Goal: Communication & Community: Answer question/provide support

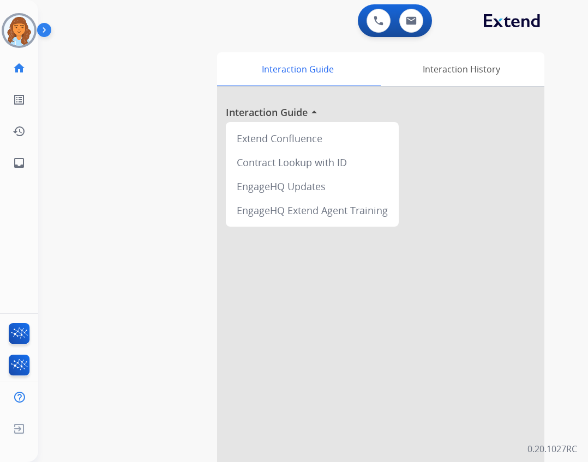
click at [21, 31] on img at bounding box center [19, 30] width 31 height 31
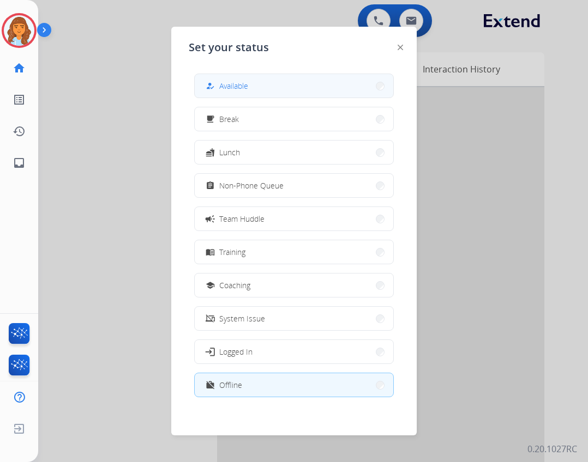
click at [302, 88] on button "how_to_reg Available" at bounding box center [294, 85] width 199 height 23
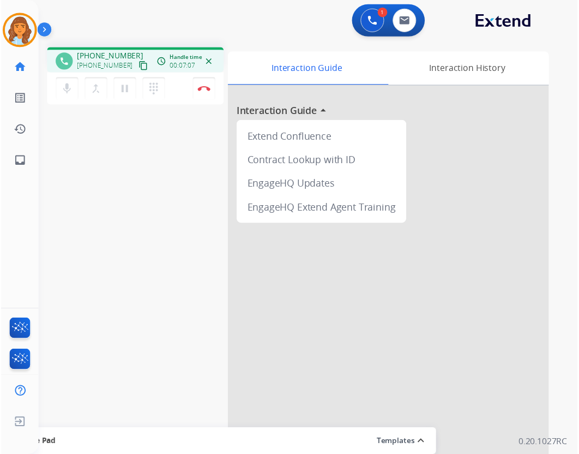
scroll to position [32, 0]
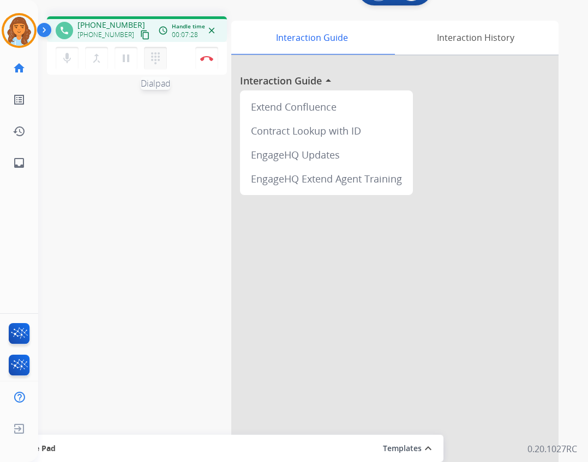
click at [146, 57] on button "dialpad Dialpad" at bounding box center [155, 58] width 23 height 23
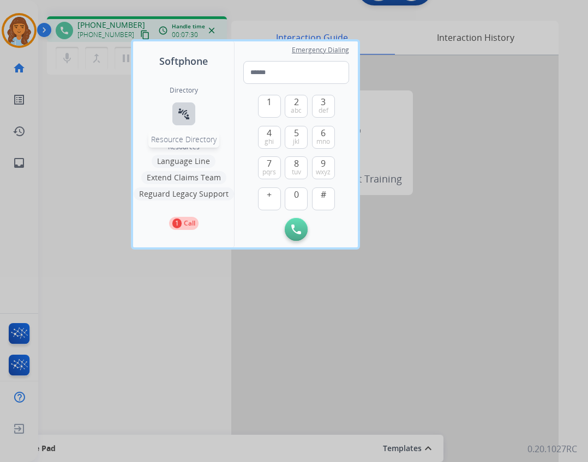
click at [194, 119] on div "Directory connect_without_contact Resource Directory" at bounding box center [184, 114] width 28 height 57
click at [191, 117] on button "connect_without_contact Resource Directory" at bounding box center [183, 114] width 23 height 23
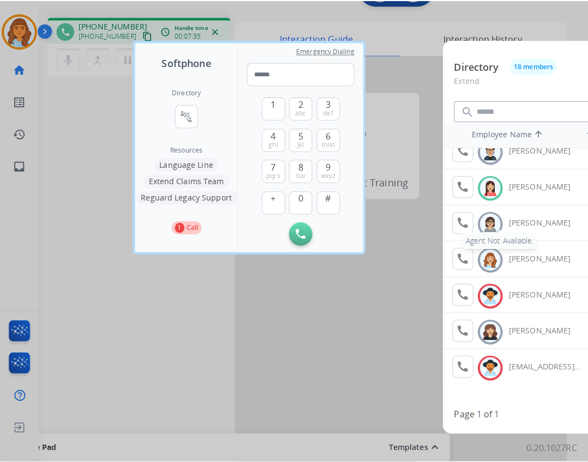
scroll to position [416, 0]
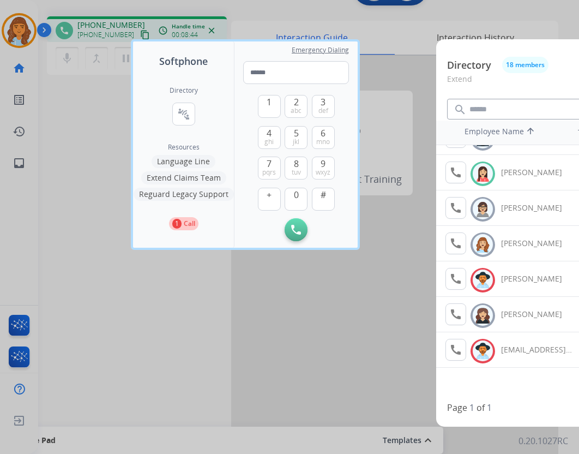
click at [221, 179] on button "Extend Claims Team" at bounding box center [183, 177] width 85 height 13
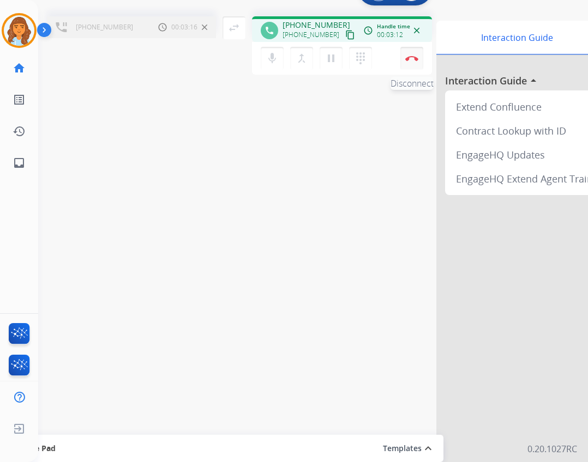
click at [413, 62] on button "Disconnect" at bounding box center [411, 58] width 23 height 23
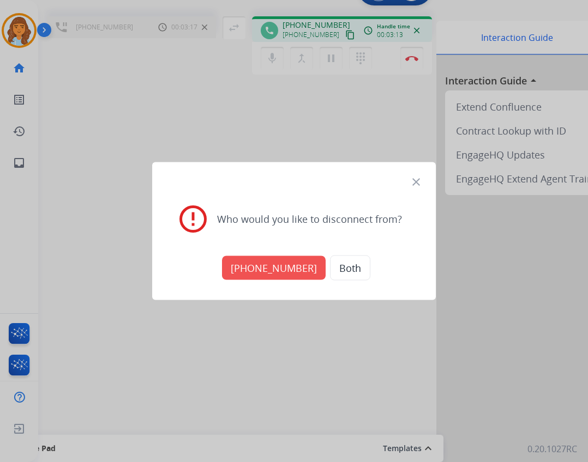
click at [269, 266] on button "[PHONE_NUMBER]" at bounding box center [274, 268] width 104 height 24
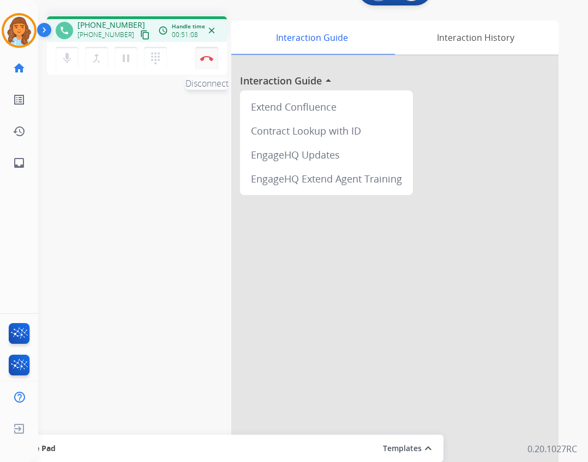
click at [204, 57] on img at bounding box center [206, 58] width 13 height 5
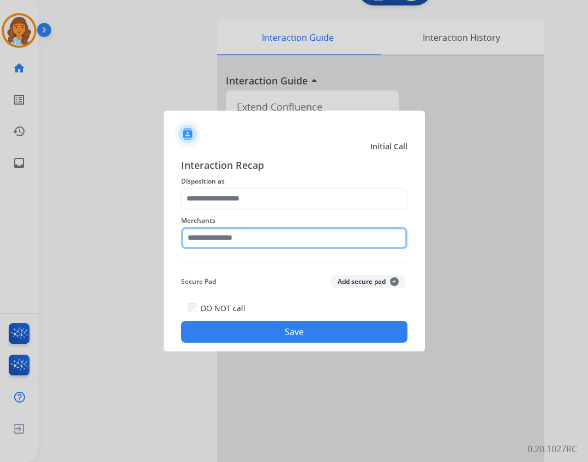
click at [215, 238] on input "text" at bounding box center [294, 238] width 226 height 22
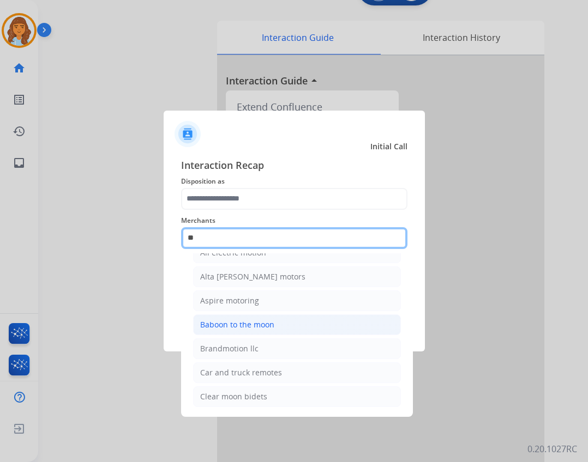
scroll to position [89, 0]
type input "*"
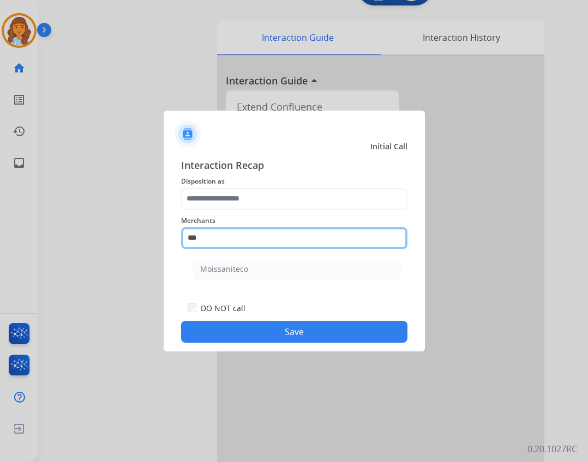
scroll to position [0, 0]
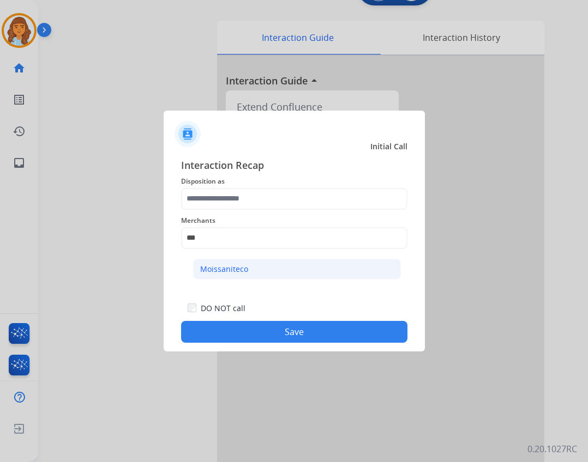
click at [255, 268] on li "Moissaniteco" at bounding box center [297, 269] width 208 height 21
type input "**********"
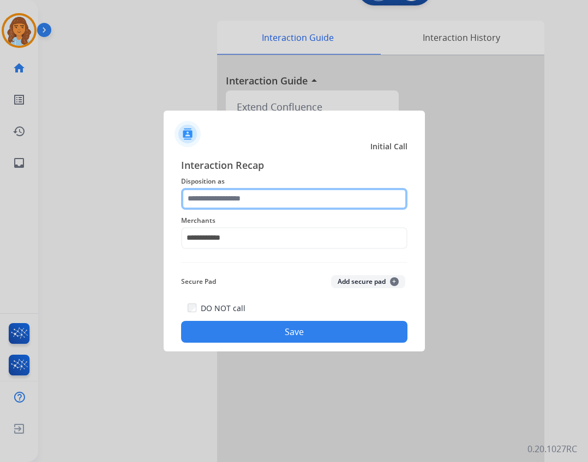
click at [269, 203] on input "text" at bounding box center [294, 199] width 226 height 22
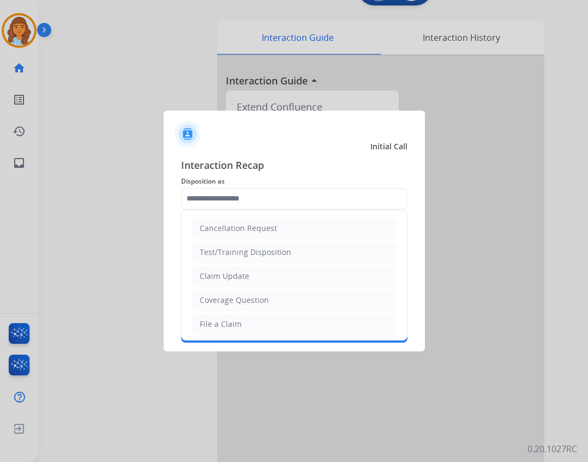
click at [251, 312] on ul "Cancellation Request Test/Training Disposition Claim Update Coverage Question F…" at bounding box center [294, 361] width 225 height 300
click at [250, 323] on li "File a Claim" at bounding box center [294, 324] width 203 height 21
type input "**********"
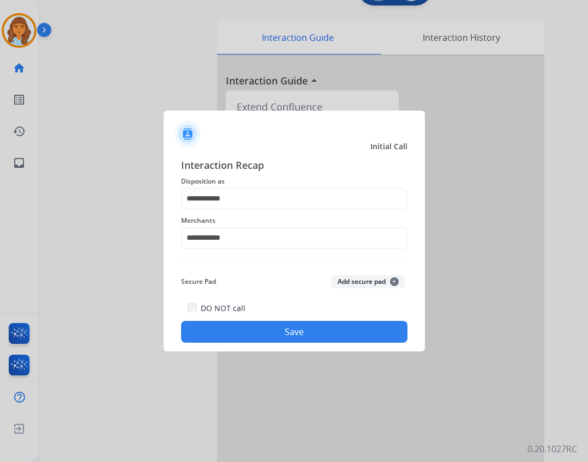
click at [266, 320] on div "DO NOT call Save" at bounding box center [294, 322] width 226 height 41
click at [272, 332] on button "Save" at bounding box center [294, 332] width 226 height 22
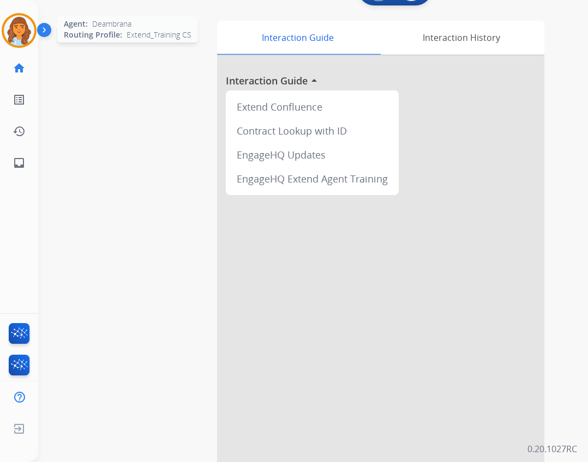
click at [23, 35] on img at bounding box center [19, 30] width 31 height 31
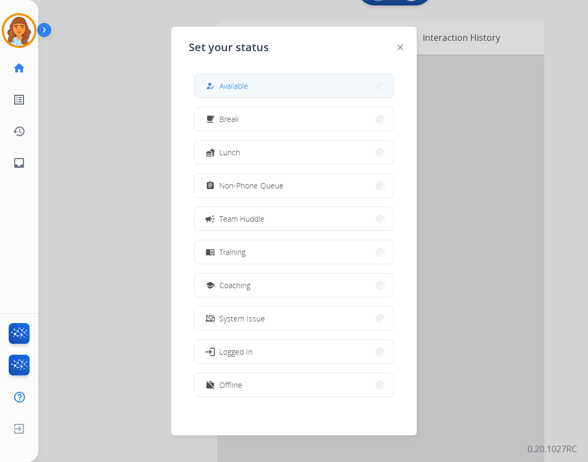
click at [266, 80] on button "how_to_reg Available" at bounding box center [294, 85] width 199 height 23
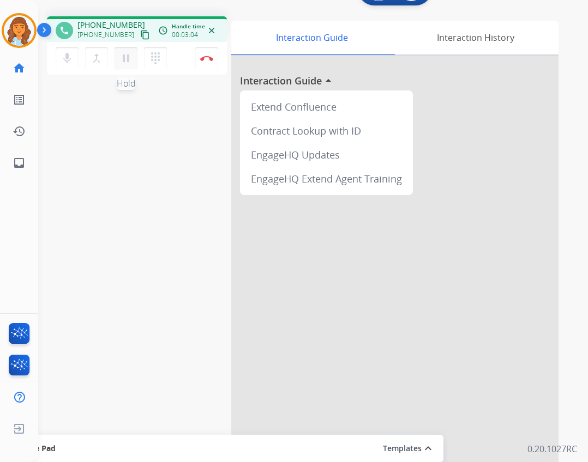
click at [116, 60] on button "pause Hold" at bounding box center [126, 58] width 23 height 23
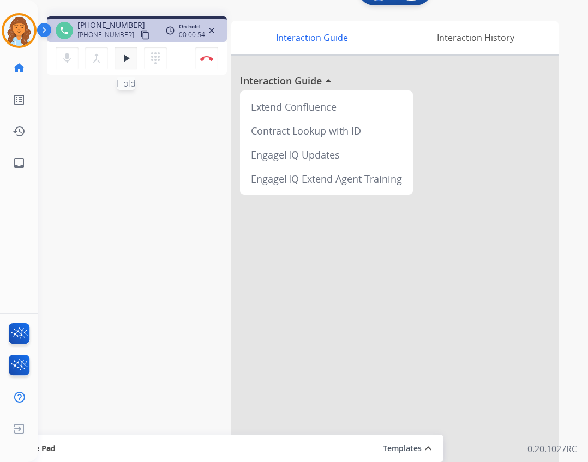
click at [118, 63] on button "play_arrow Hold" at bounding box center [126, 58] width 23 height 23
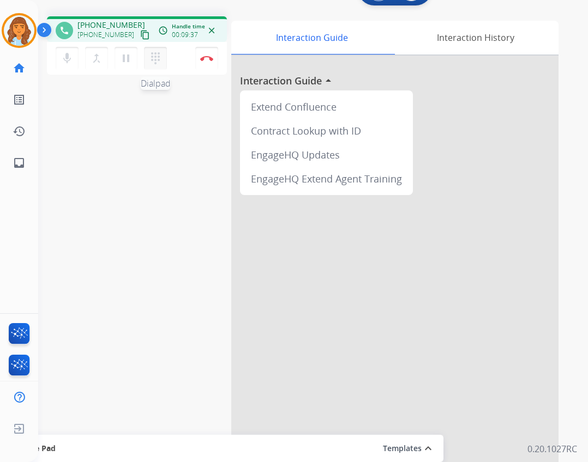
click at [164, 58] on button "dialpad Dialpad" at bounding box center [155, 58] width 23 height 23
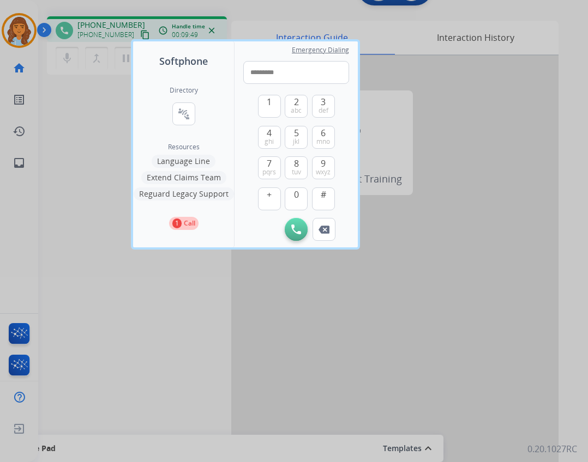
type input "**********"
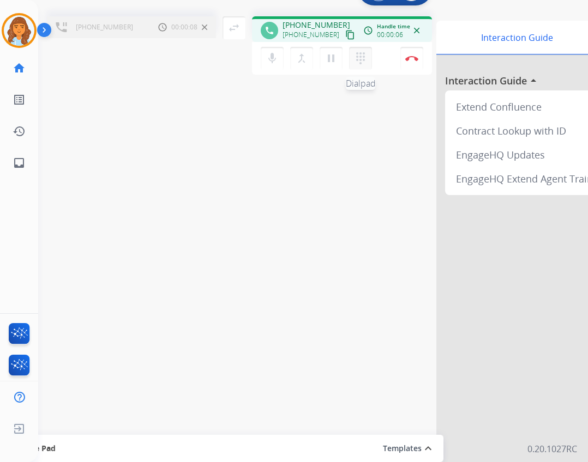
click at [366, 67] on button "dialpad Dialpad" at bounding box center [360, 58] width 23 height 23
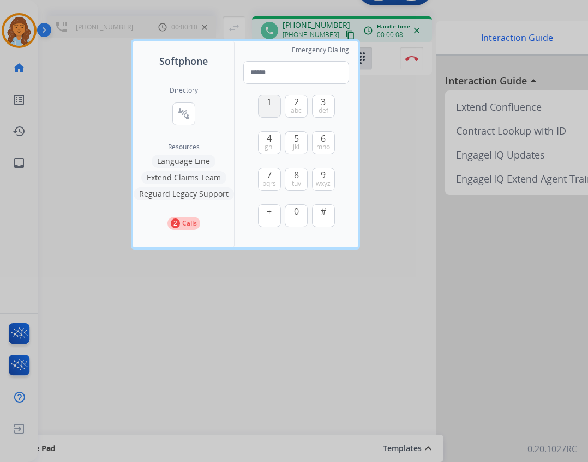
click at [272, 106] on button "1" at bounding box center [269, 106] width 23 height 23
type input "*"
click at [403, 143] on div at bounding box center [294, 231] width 588 height 462
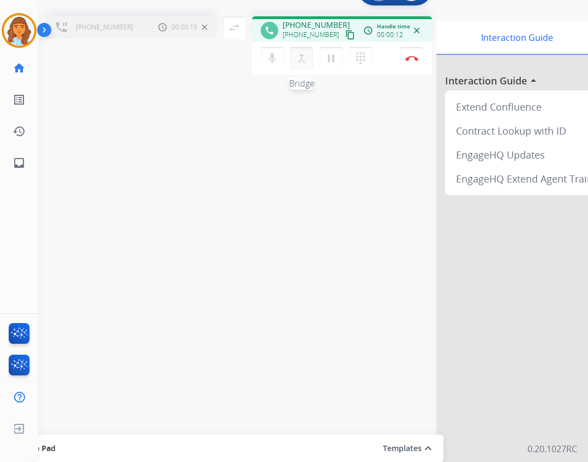
click at [307, 67] on button "merge_type Bridge" at bounding box center [301, 58] width 23 height 23
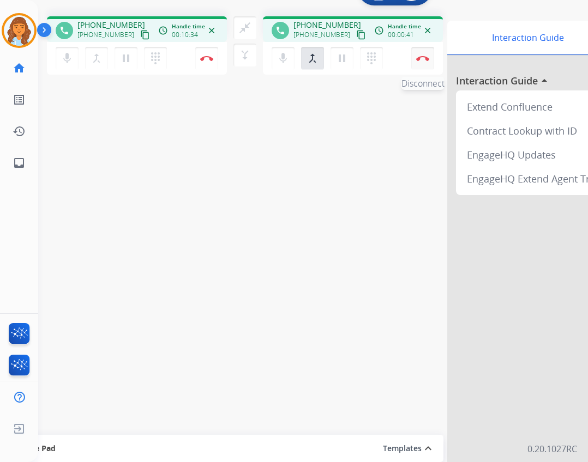
click at [426, 60] on img at bounding box center [422, 58] width 13 height 5
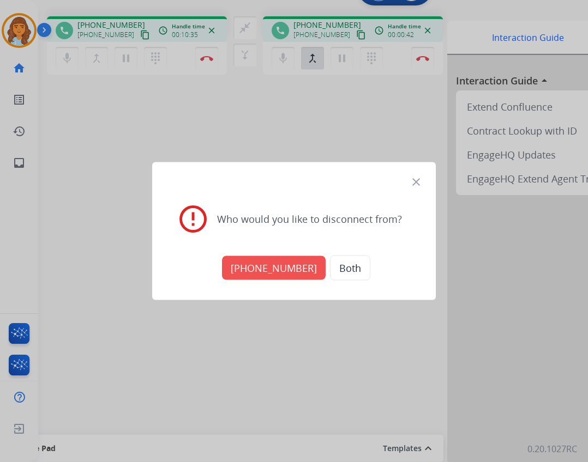
click at [292, 268] on button "[PHONE_NUMBER]" at bounding box center [274, 268] width 104 height 24
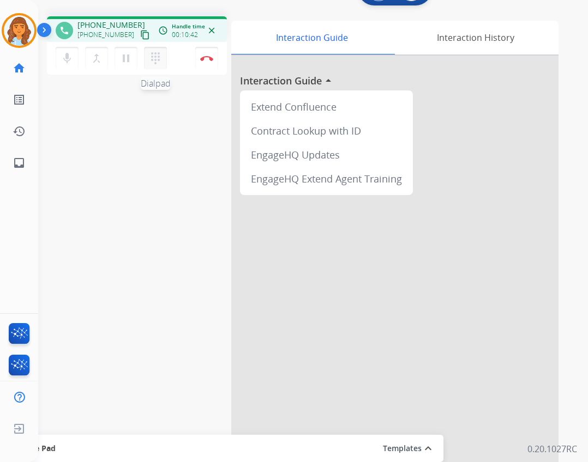
click at [159, 61] on mat-icon "dialpad" at bounding box center [155, 58] width 13 height 13
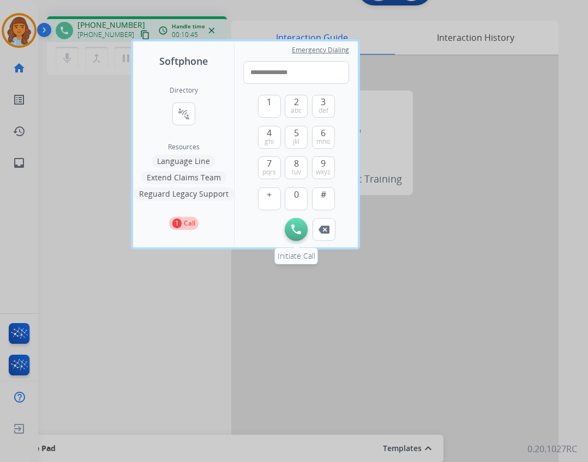
type input "**********"
click at [290, 235] on button "Initiate Call" at bounding box center [296, 229] width 23 height 23
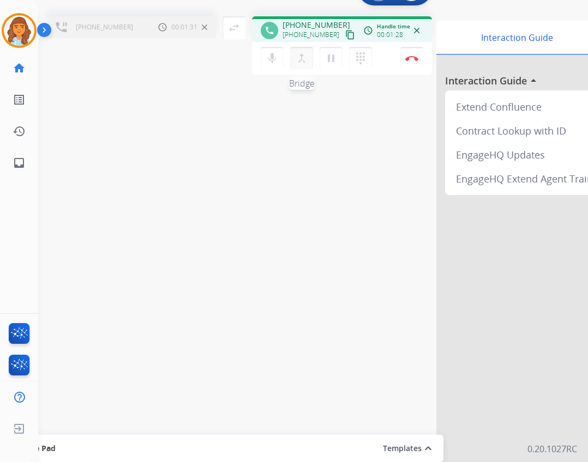
click at [308, 64] on button "merge_type Bridge" at bounding box center [301, 58] width 23 height 23
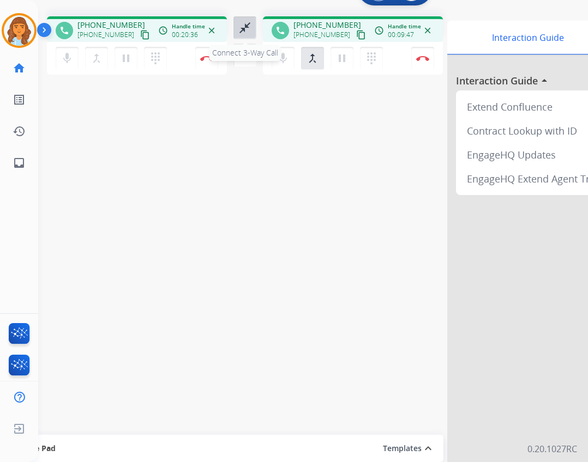
click at [245, 29] on mat-icon "close_fullscreen" at bounding box center [244, 27] width 13 height 13
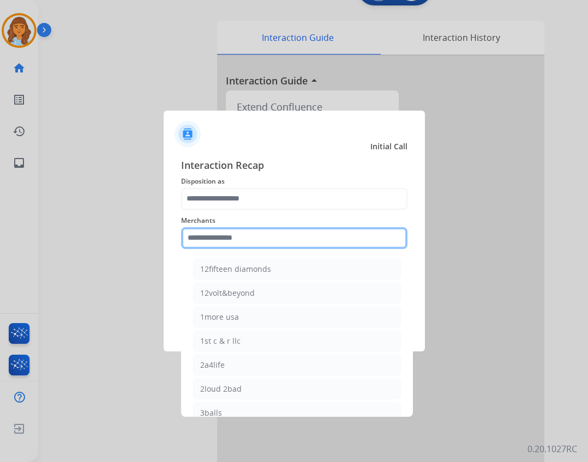
click at [218, 238] on input "text" at bounding box center [294, 238] width 226 height 22
type input "*"
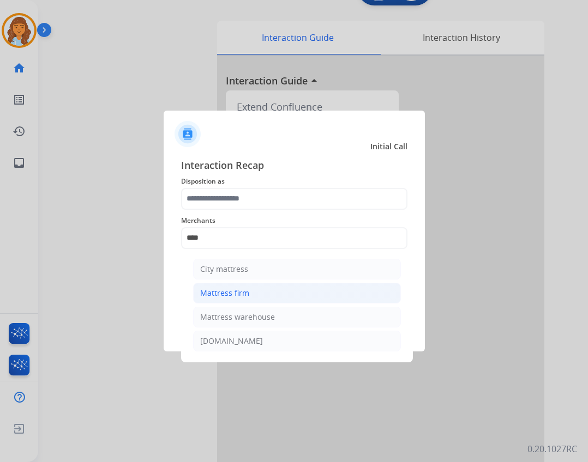
click at [234, 297] on div "Mattress firm" at bounding box center [224, 293] width 49 height 11
type input "**********"
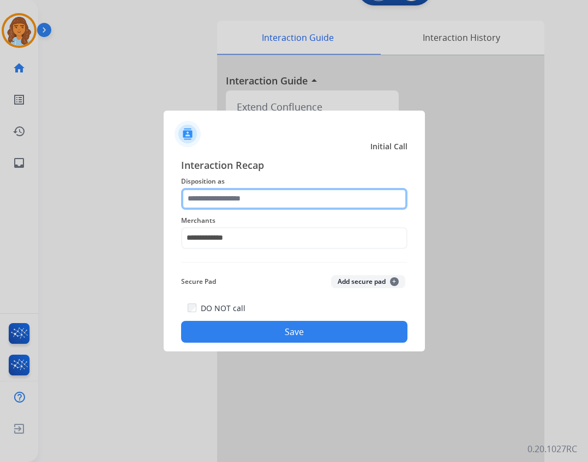
click at [241, 197] on input "text" at bounding box center [294, 199] width 226 height 22
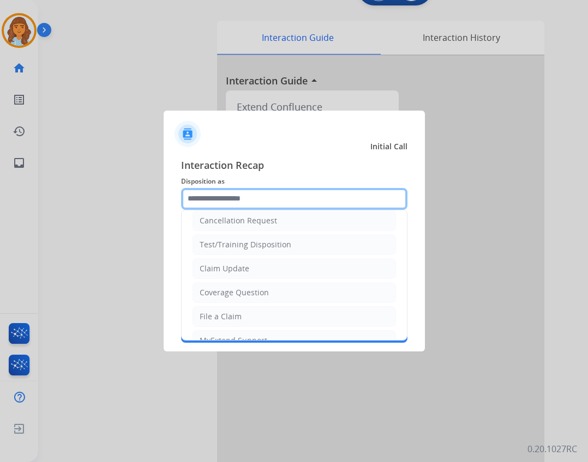
scroll to position [7, 0]
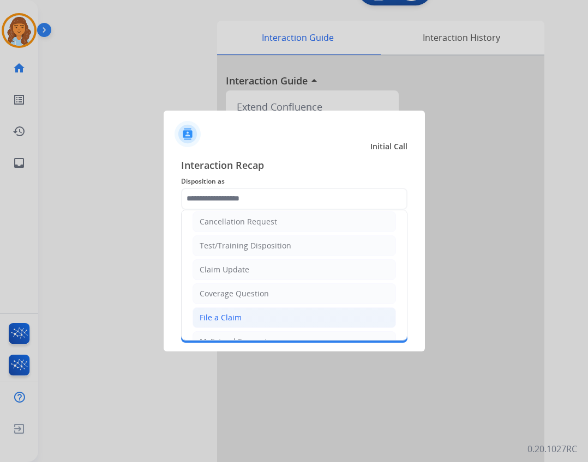
click at [269, 311] on li "File a Claim" at bounding box center [294, 318] width 203 height 21
type input "**********"
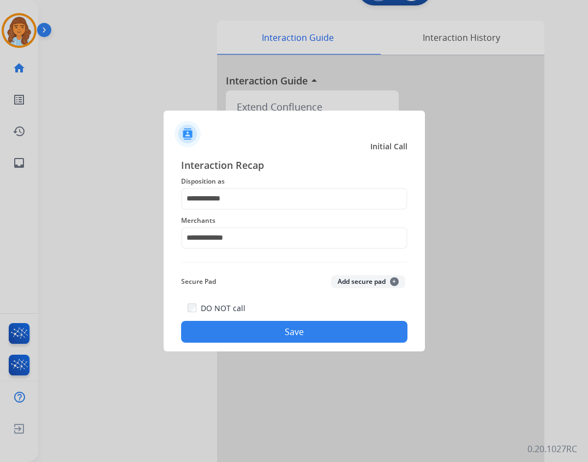
click at [269, 334] on button "Save" at bounding box center [294, 332] width 226 height 22
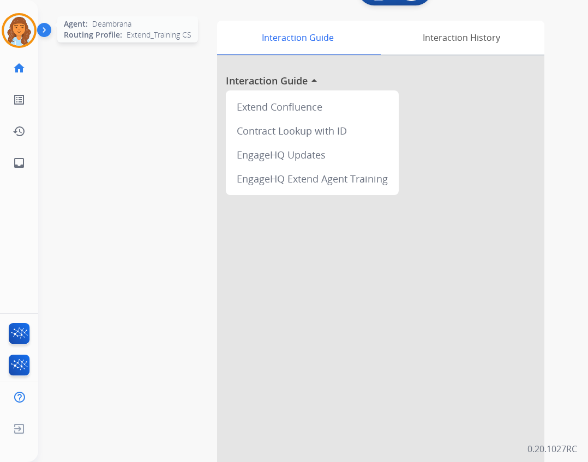
click at [25, 23] on img at bounding box center [19, 30] width 31 height 31
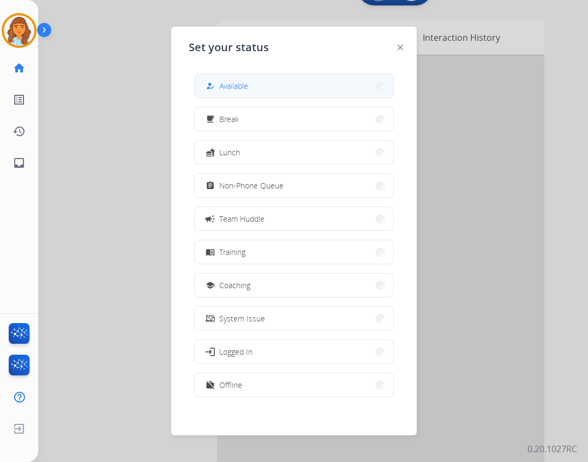
click at [233, 75] on button "how_to_reg Available" at bounding box center [294, 85] width 199 height 23
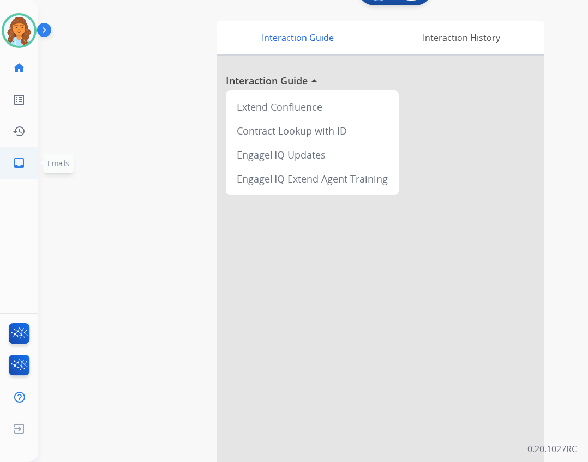
click at [19, 159] on mat-icon "inbox" at bounding box center [19, 163] width 13 height 13
select select "**********"
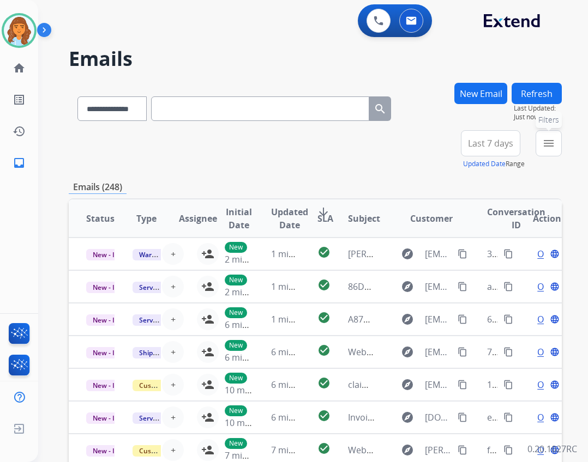
drag, startPoint x: 555, startPoint y: 141, endPoint x: 547, endPoint y: 148, distance: 10.1
click at [547, 148] on mat-icon "menu" at bounding box center [548, 143] width 13 height 13
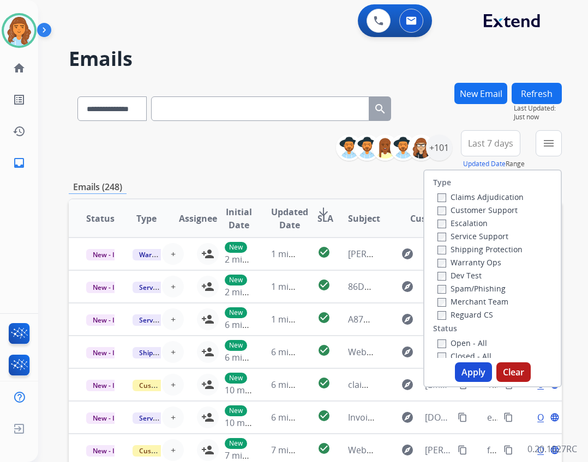
click at [465, 315] on label "Reguard CS" at bounding box center [465, 315] width 56 height 10
click at [466, 247] on label "Shipping Protection" at bounding box center [479, 249] width 85 height 10
click at [465, 209] on label "Customer Support" at bounding box center [477, 210] width 80 height 10
click at [459, 342] on label "Open - All" at bounding box center [462, 343] width 50 height 10
click at [471, 371] on button "Apply" at bounding box center [473, 373] width 37 height 20
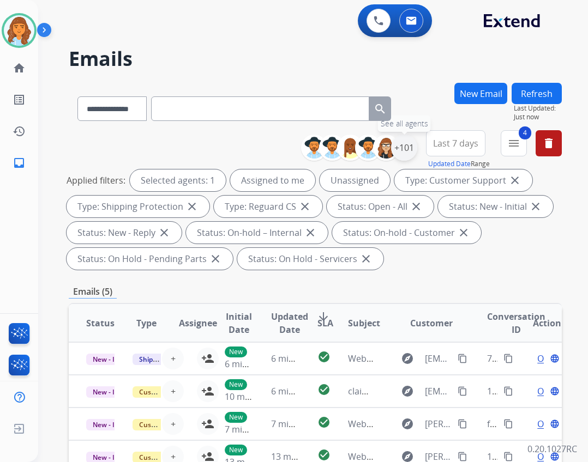
click at [398, 149] on div "+101" at bounding box center [404, 148] width 26 height 26
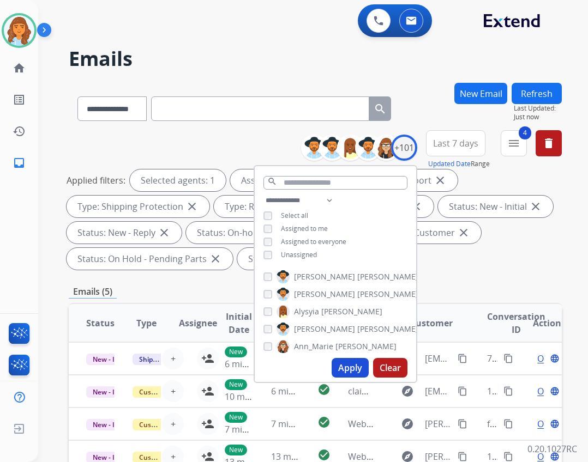
click at [358, 373] on button "Apply" at bounding box center [350, 368] width 37 height 20
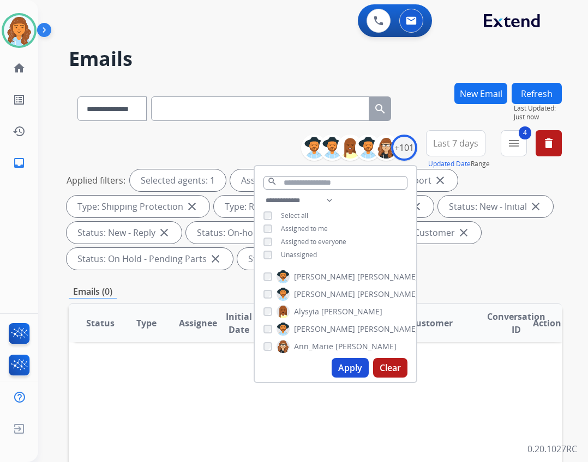
click at [460, 235] on mat-icon "close" at bounding box center [463, 232] width 13 height 13
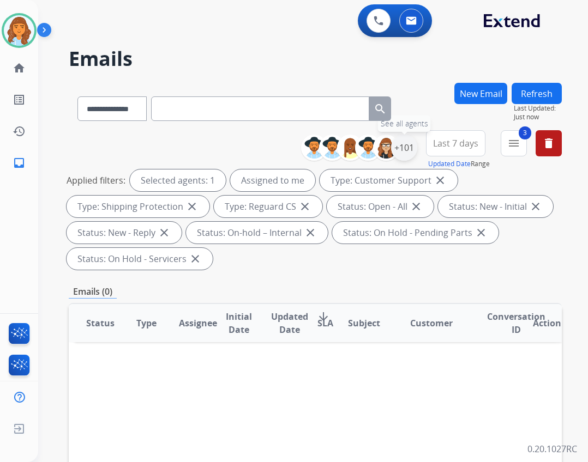
click at [396, 148] on div "+101" at bounding box center [404, 148] width 26 height 26
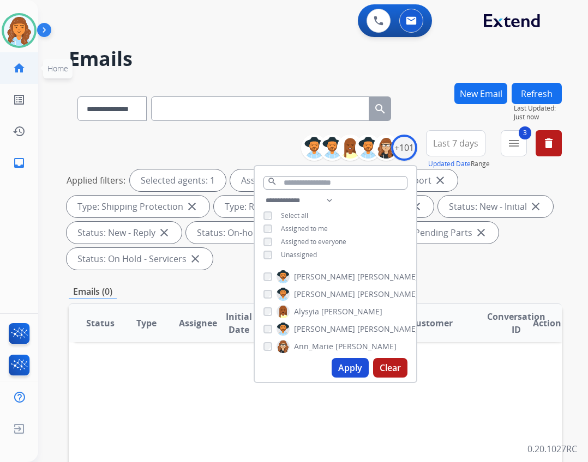
click at [4, 66] on li "home Home Home" at bounding box center [19, 68] width 31 height 31
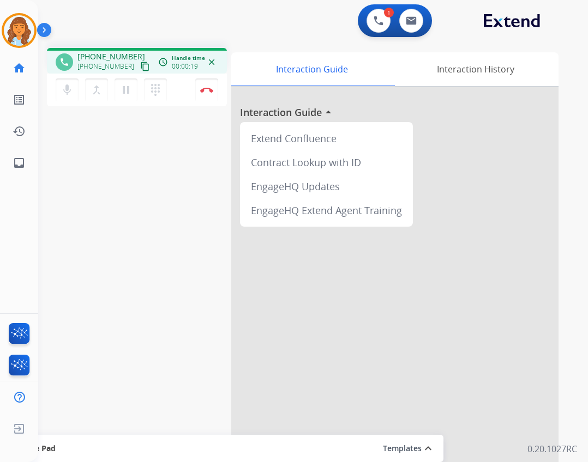
click at [140, 64] on mat-icon "content_copy" at bounding box center [145, 67] width 10 height 10
click at [205, 83] on button "Disconnect" at bounding box center [206, 90] width 23 height 23
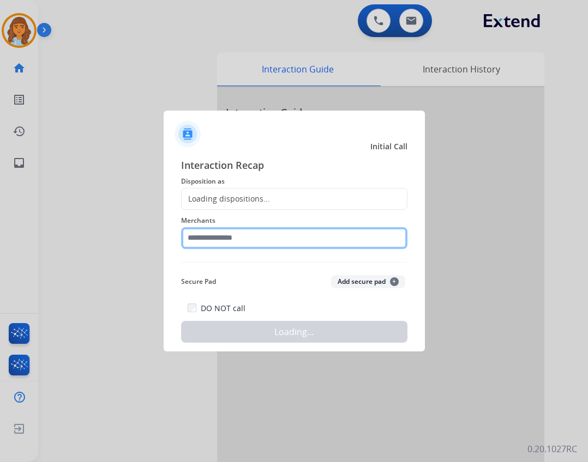
click at [199, 233] on input "text" at bounding box center [294, 238] width 226 height 22
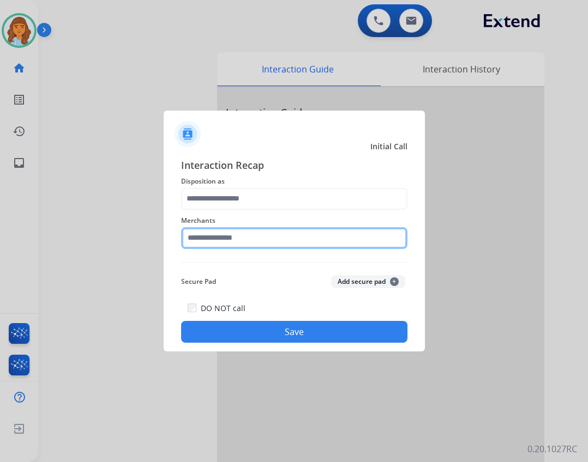
click at [213, 239] on input "text" at bounding box center [294, 238] width 226 height 22
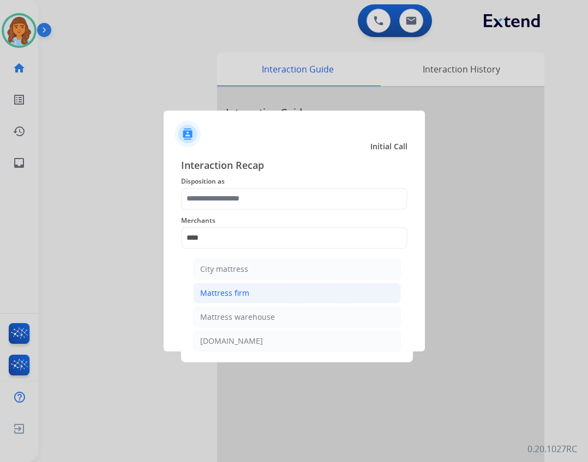
click at [314, 297] on li "Mattress firm" at bounding box center [297, 293] width 208 height 21
type input "**********"
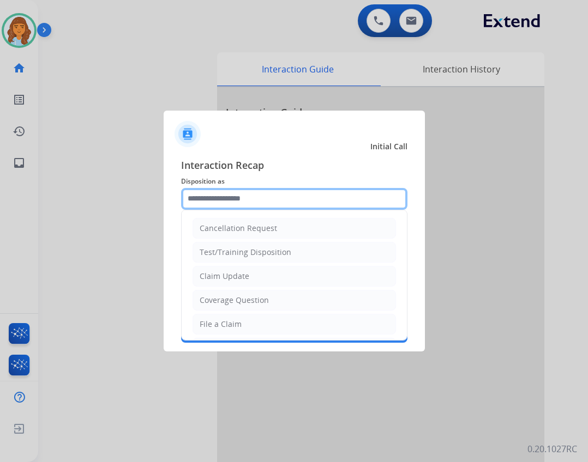
click at [266, 200] on input "text" at bounding box center [294, 199] width 226 height 22
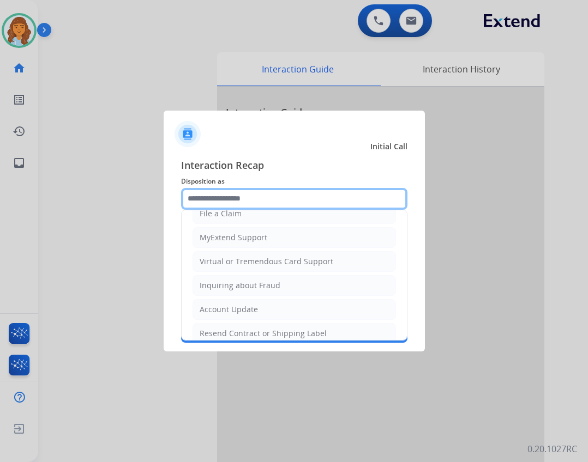
scroll to position [170, 0]
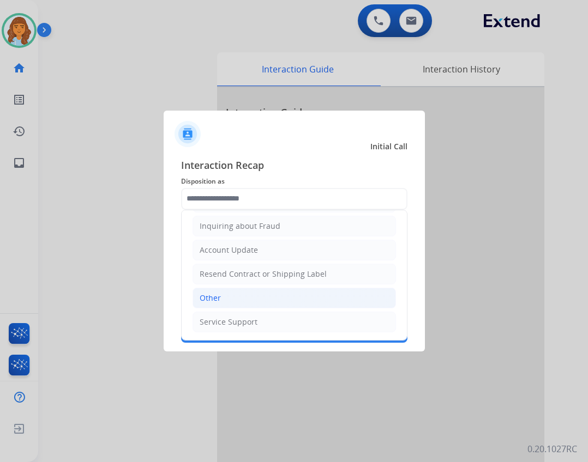
click at [248, 297] on li "Other" at bounding box center [294, 298] width 203 height 21
type input "*****"
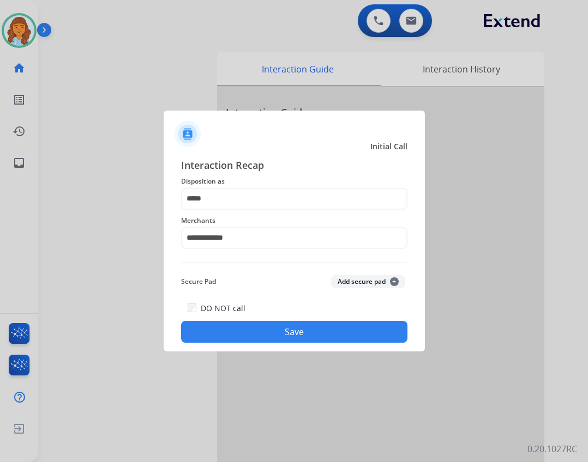
click at [302, 328] on button "Save" at bounding box center [294, 332] width 226 height 22
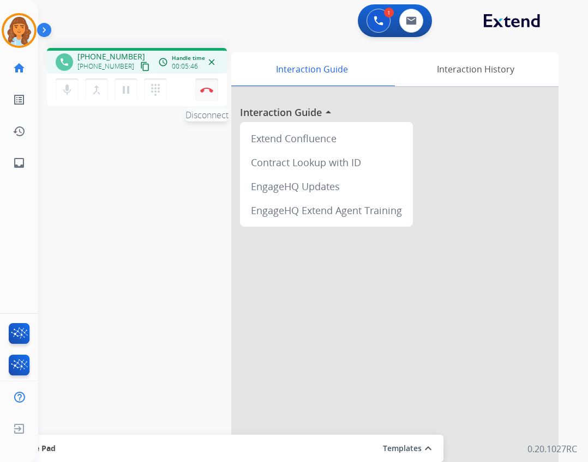
click at [210, 91] on img at bounding box center [206, 89] width 13 height 5
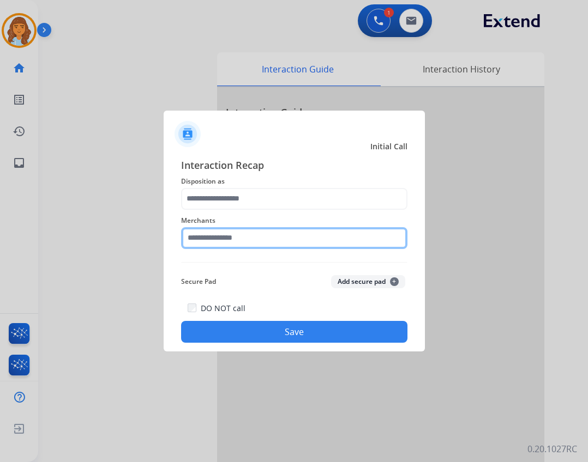
click at [201, 236] on input "text" at bounding box center [294, 238] width 226 height 22
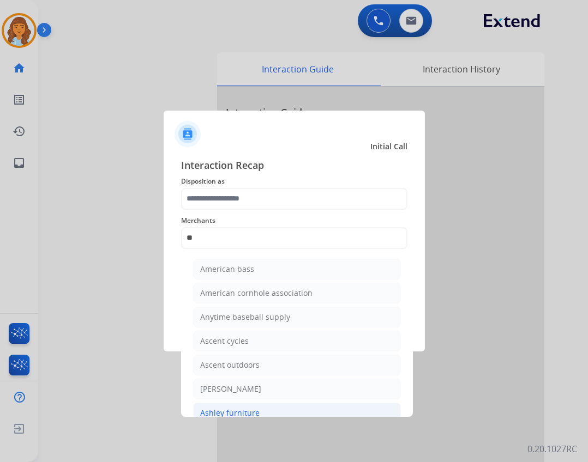
click at [339, 411] on li "Ashley furniture" at bounding box center [297, 413] width 208 height 21
type input "**********"
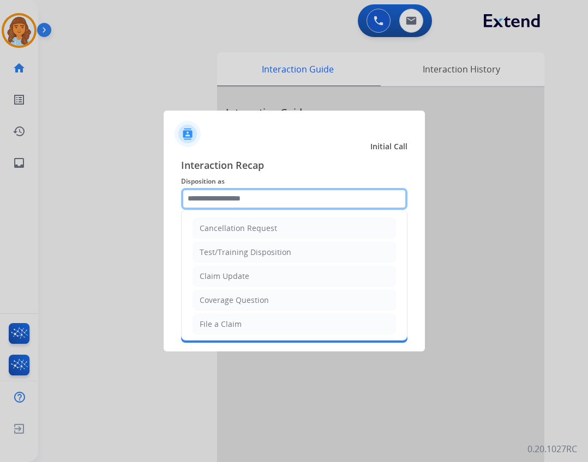
click at [251, 193] on input "text" at bounding box center [294, 199] width 226 height 22
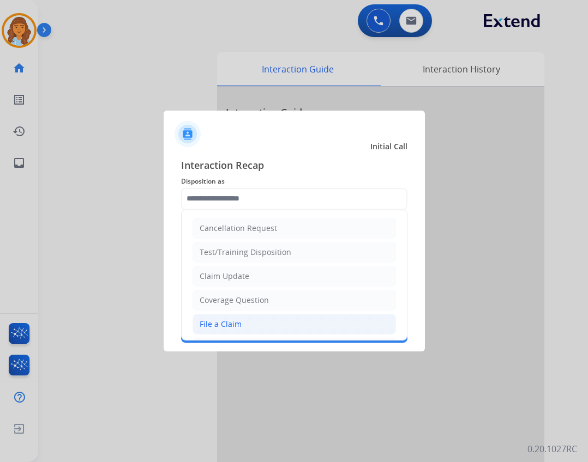
click at [257, 329] on li "File a Claim" at bounding box center [294, 324] width 203 height 21
type input "**********"
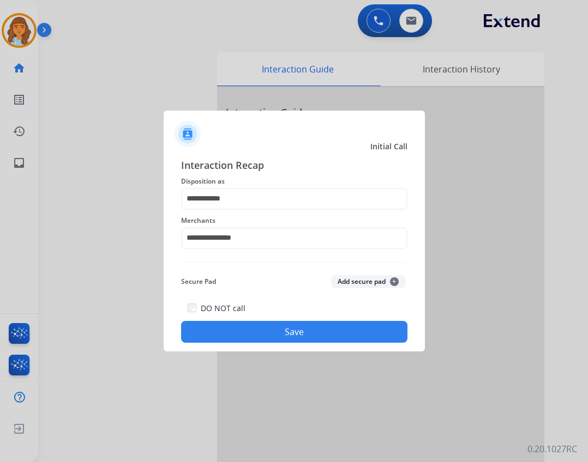
click at [258, 326] on button "Save" at bounding box center [294, 332] width 226 height 22
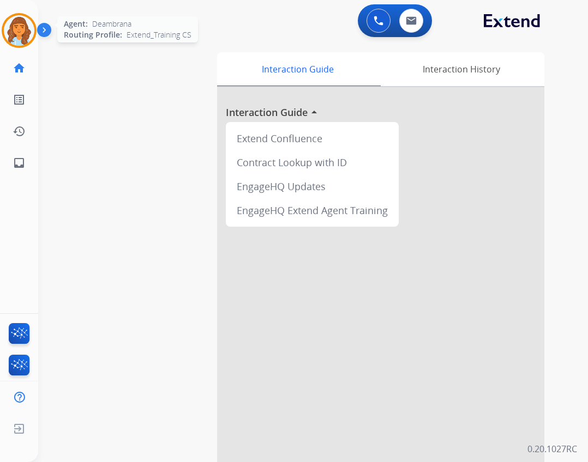
click at [6, 29] on img at bounding box center [19, 30] width 31 height 31
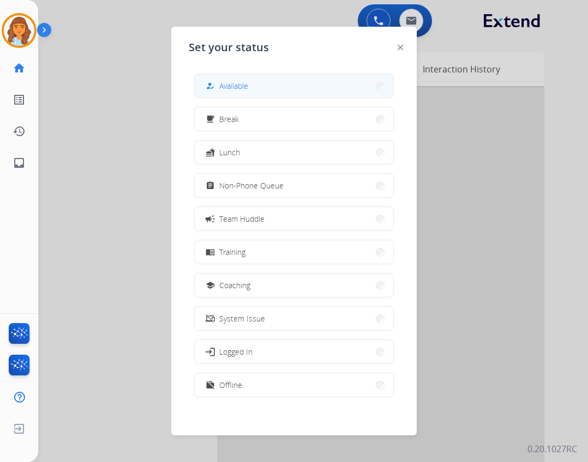
click at [266, 81] on button "how_to_reg Available" at bounding box center [294, 85] width 199 height 23
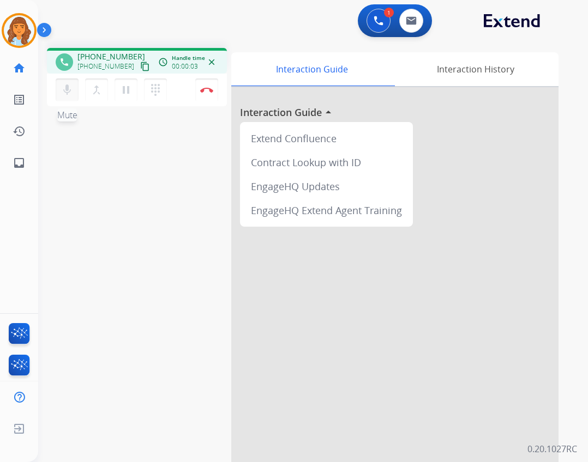
drag, startPoint x: 62, startPoint y: 89, endPoint x: 71, endPoint y: 80, distance: 12.7
click at [64, 88] on mat-icon "mic" at bounding box center [67, 89] width 13 height 13
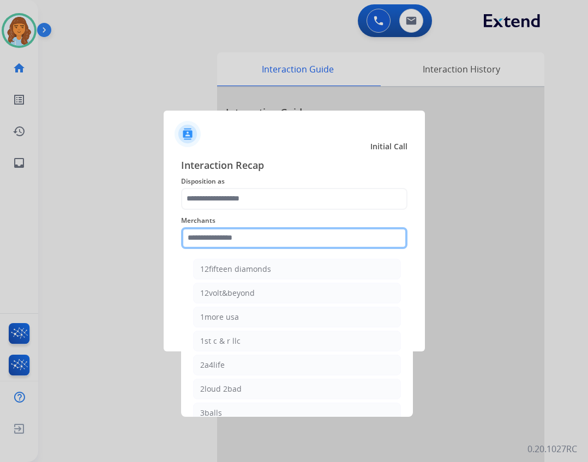
click at [200, 227] on input "text" at bounding box center [294, 238] width 226 height 22
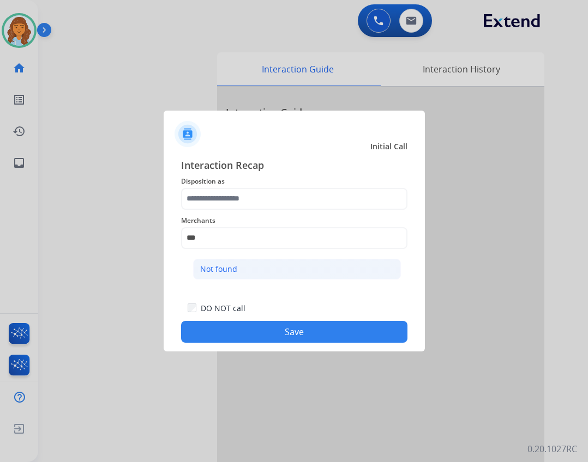
click at [266, 275] on li "Not found" at bounding box center [297, 269] width 208 height 21
type input "*********"
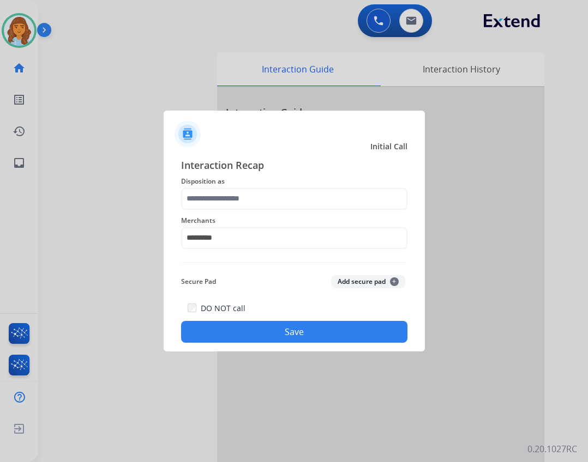
click at [255, 187] on span "Disposition as" at bounding box center [294, 181] width 226 height 13
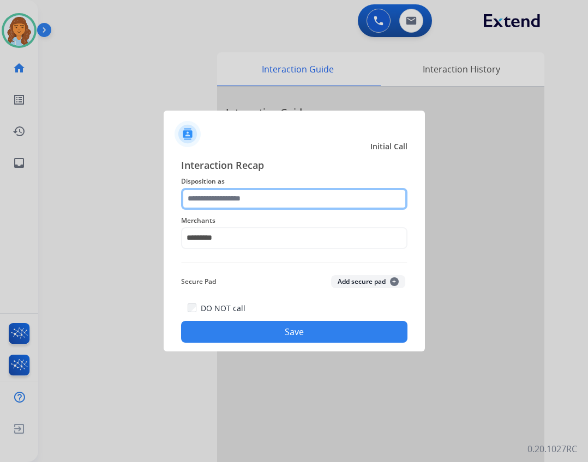
click at [254, 199] on input "text" at bounding box center [294, 199] width 226 height 22
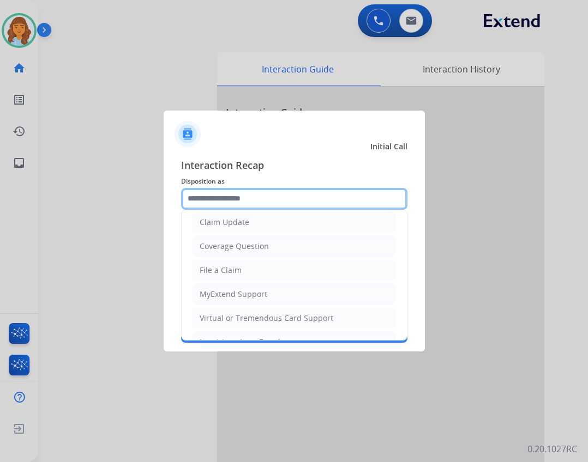
scroll to position [164, 0]
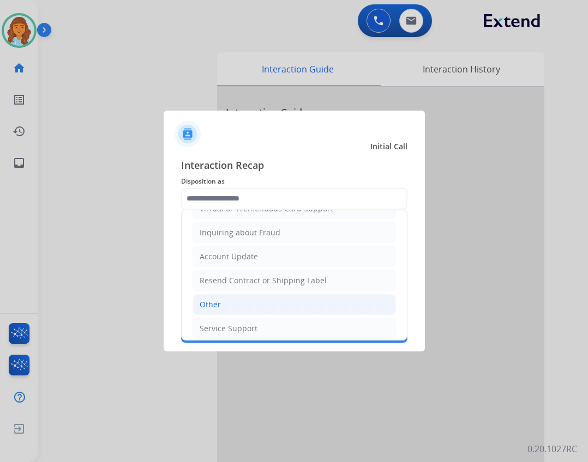
click at [264, 302] on li "Other" at bounding box center [294, 304] width 203 height 21
type input "*****"
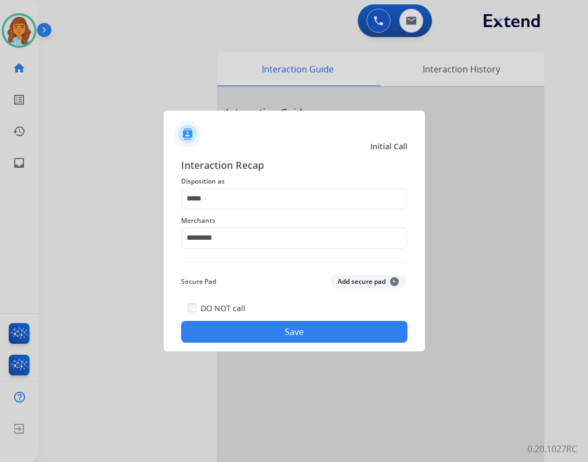
click at [287, 338] on button "Save" at bounding box center [294, 332] width 226 height 22
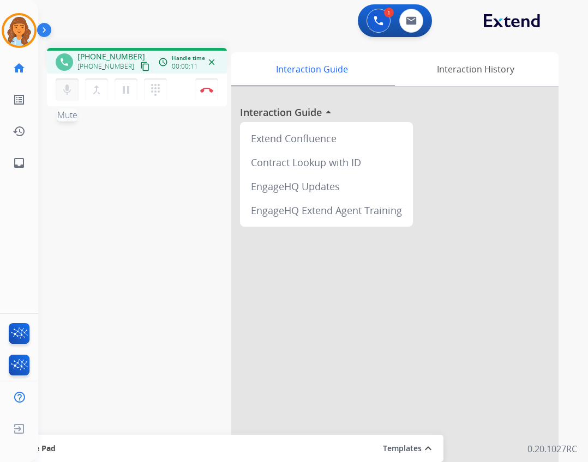
drag, startPoint x: 64, startPoint y: 98, endPoint x: 64, endPoint y: 92, distance: 6.0
click at [64, 98] on button "mic Mute" at bounding box center [67, 90] width 23 height 23
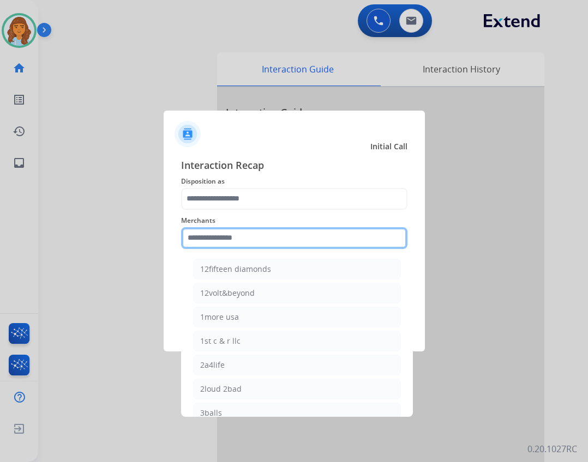
click at [233, 244] on input "text" at bounding box center [294, 238] width 226 height 22
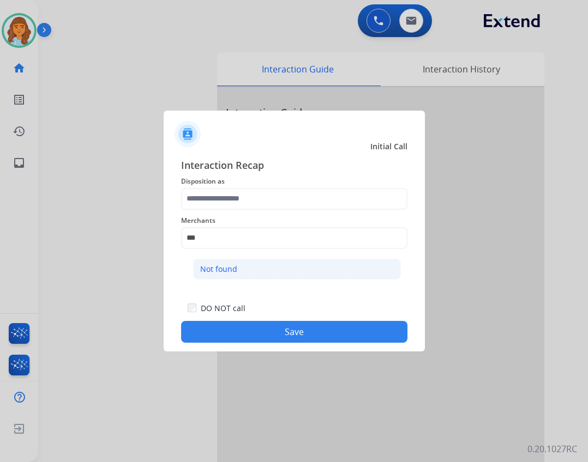
click at [289, 267] on li "Not found" at bounding box center [297, 269] width 208 height 21
type input "*********"
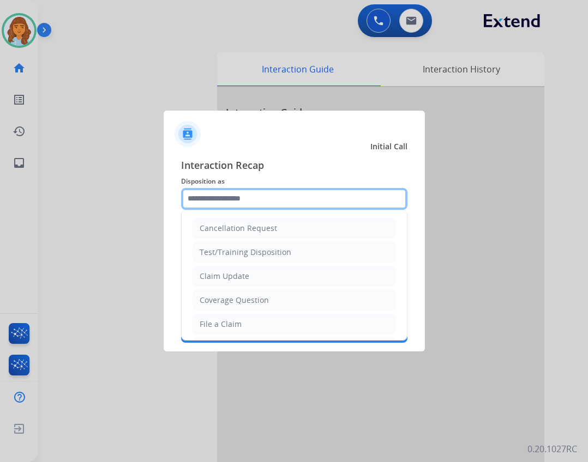
click at [256, 200] on input "text" at bounding box center [294, 199] width 226 height 22
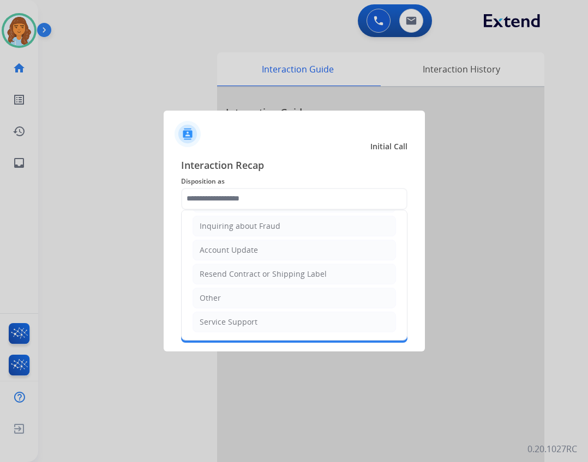
click at [248, 293] on li "Other" at bounding box center [294, 298] width 203 height 21
type input "*****"
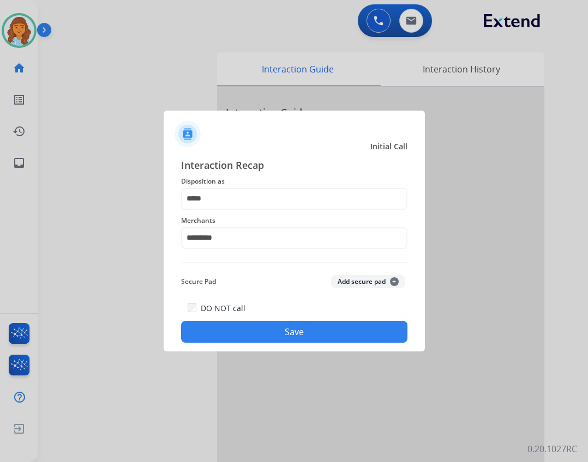
click at [284, 329] on button "Save" at bounding box center [294, 332] width 226 height 22
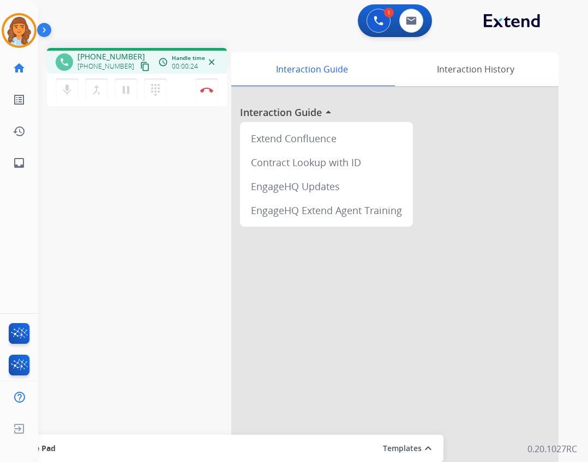
click at [140, 70] on mat-icon "content_copy" at bounding box center [145, 67] width 10 height 10
click at [208, 82] on button "Disconnect" at bounding box center [206, 90] width 23 height 23
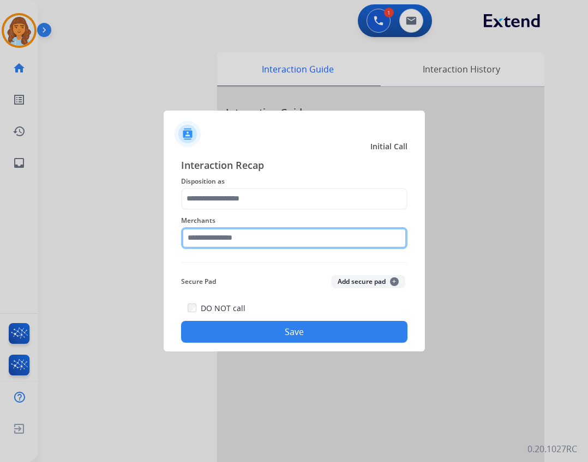
click at [195, 231] on input "text" at bounding box center [294, 238] width 226 height 22
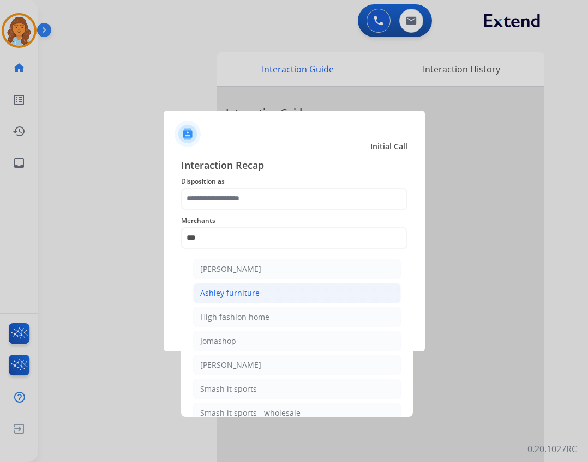
click at [257, 287] on li "Ashley furniture" at bounding box center [297, 293] width 208 height 21
type input "**********"
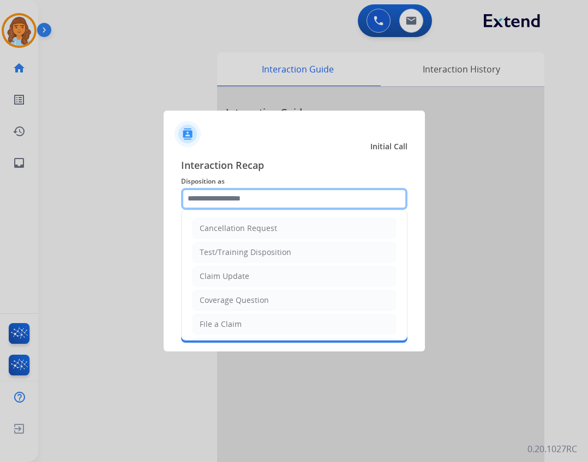
click at [239, 197] on input "text" at bounding box center [294, 199] width 226 height 22
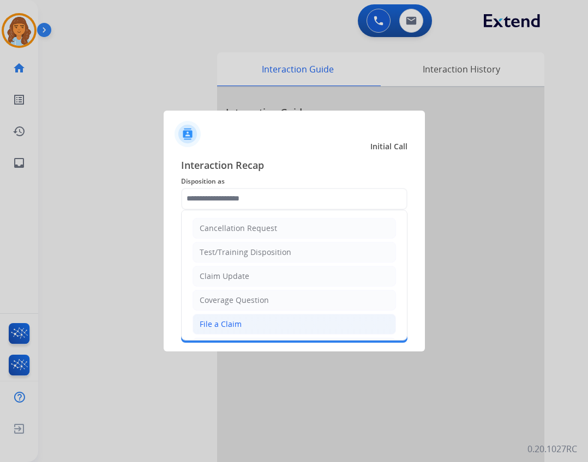
click at [254, 326] on li "File a Claim" at bounding box center [294, 324] width 203 height 21
type input "**********"
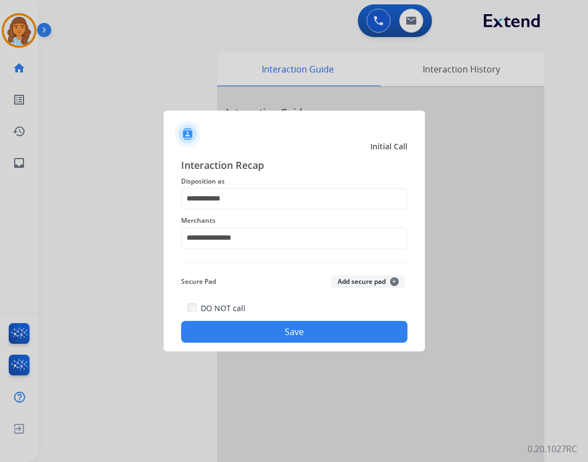
click at [260, 329] on button "Save" at bounding box center [294, 332] width 226 height 22
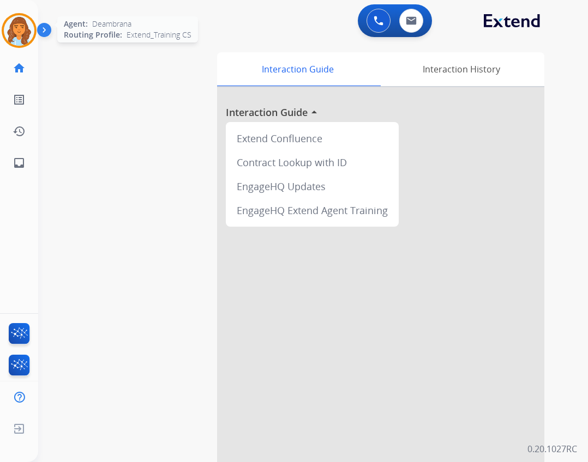
click at [29, 38] on img at bounding box center [19, 30] width 31 height 31
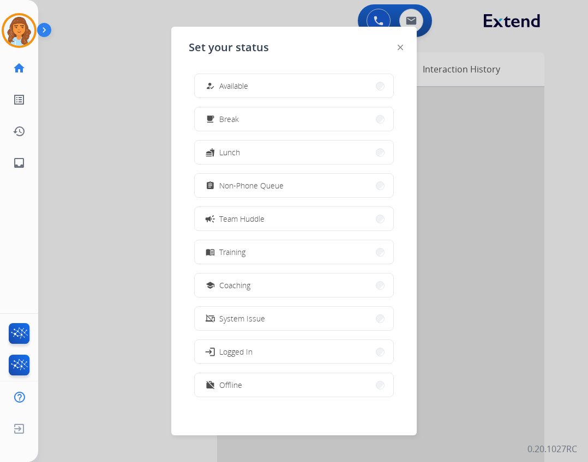
click at [259, 93] on button "how_to_reg Available" at bounding box center [294, 85] width 199 height 23
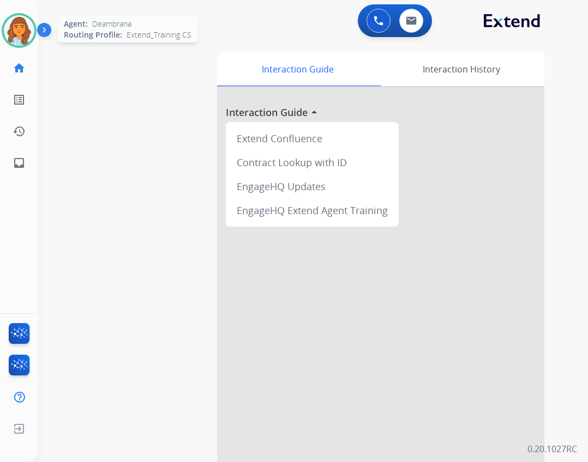
click at [29, 43] on div at bounding box center [19, 30] width 35 height 35
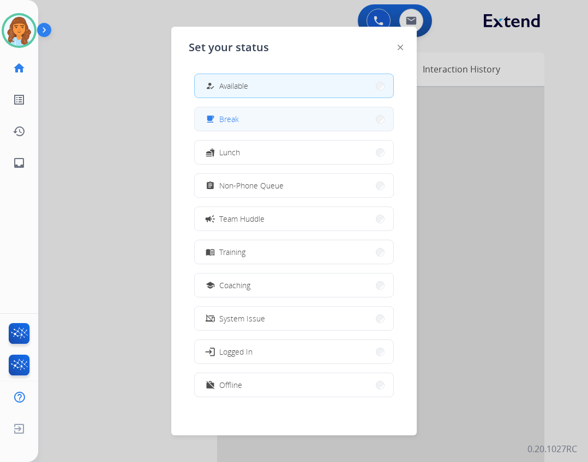
click at [218, 124] on div "free_breakfast" at bounding box center [211, 119] width 16 height 13
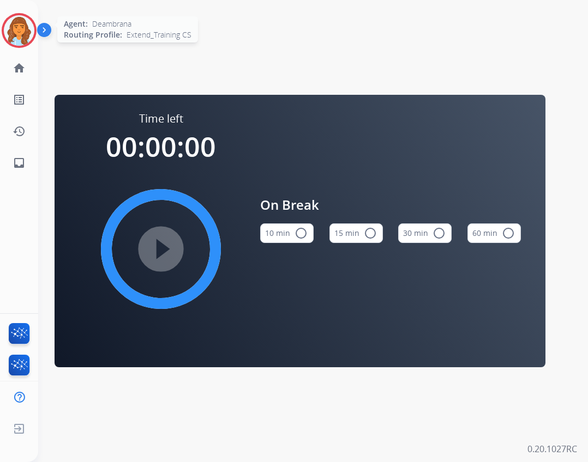
drag, startPoint x: 24, startPoint y: 32, endPoint x: 30, endPoint y: 34, distance: 6.4
click at [24, 32] on img at bounding box center [19, 30] width 31 height 31
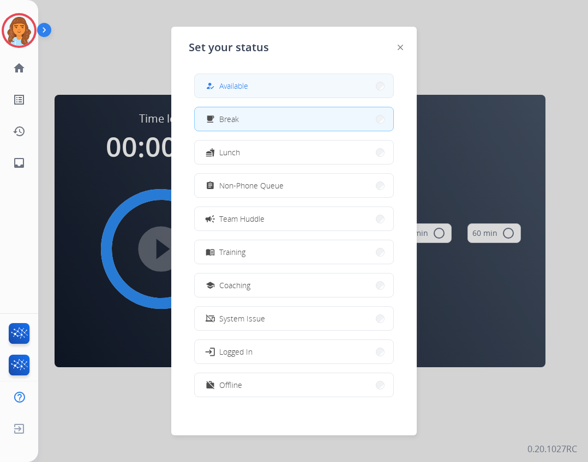
click at [306, 97] on div "how_to_reg Available" at bounding box center [294, 86] width 200 height 25
click at [299, 86] on button "how_to_reg Available" at bounding box center [294, 85] width 199 height 23
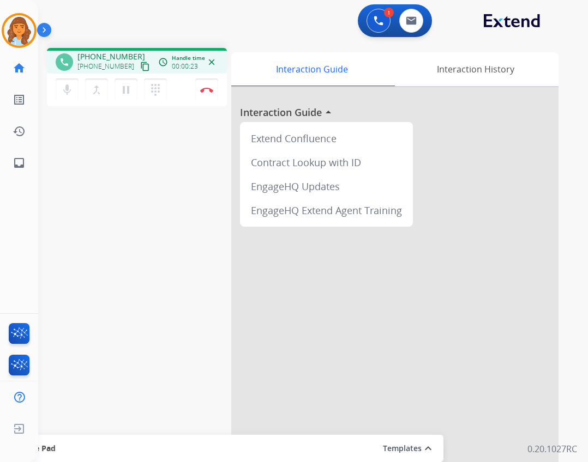
click at [140, 63] on mat-icon "content_copy" at bounding box center [145, 67] width 10 height 10
click at [205, 76] on div "mic Mute merge_type Bridge pause Hold dialpad Dialpad Disconnect" at bounding box center [137, 90] width 180 height 33
click at [201, 87] on button "Disconnect" at bounding box center [206, 90] width 23 height 23
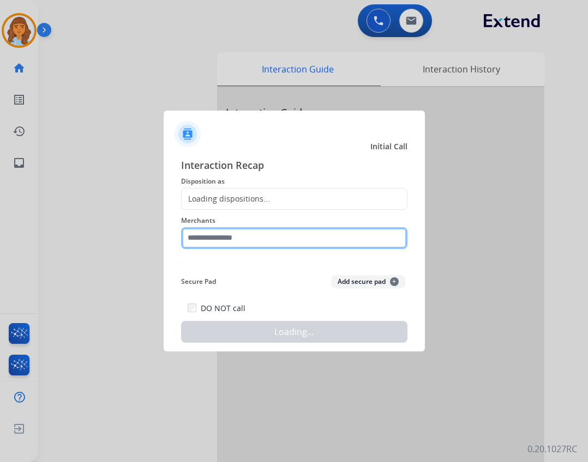
drag, startPoint x: 239, startPoint y: 235, endPoint x: 247, endPoint y: 244, distance: 12.4
click at [239, 235] on input "text" at bounding box center [294, 238] width 226 height 22
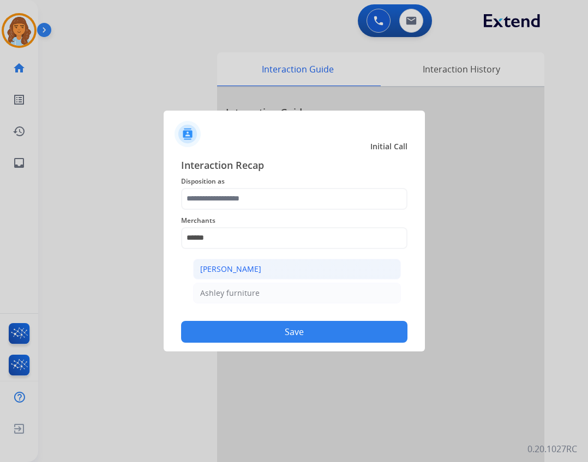
click at [225, 269] on div "[PERSON_NAME]" at bounding box center [230, 269] width 61 height 11
type input "**********"
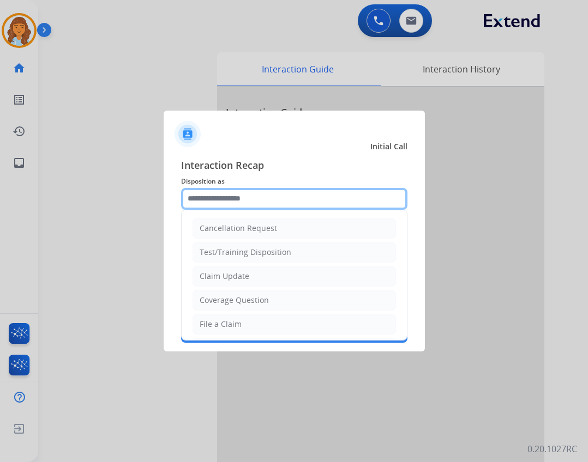
click at [221, 209] on input "text" at bounding box center [294, 199] width 226 height 22
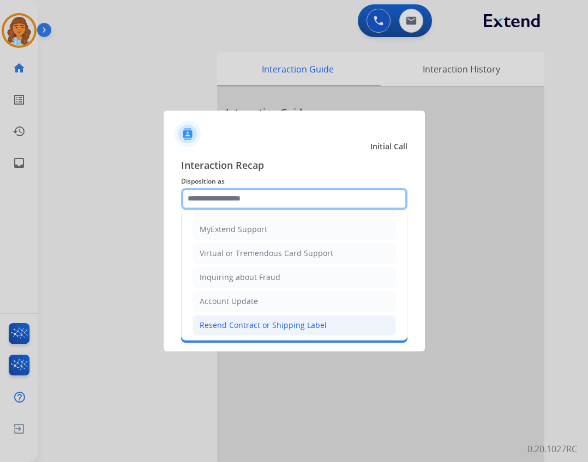
scroll to position [170, 0]
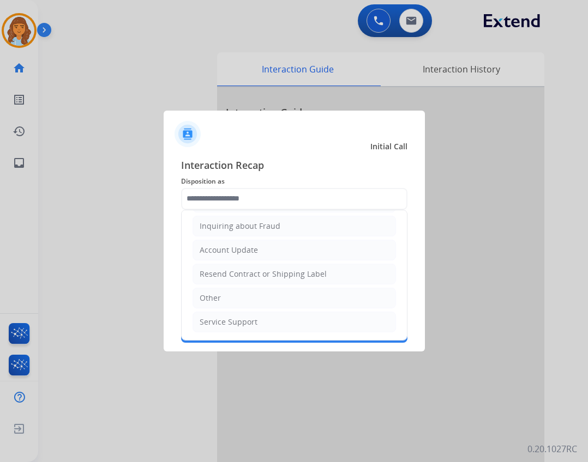
click at [284, 297] on li "Other" at bounding box center [294, 298] width 203 height 21
type input "*****"
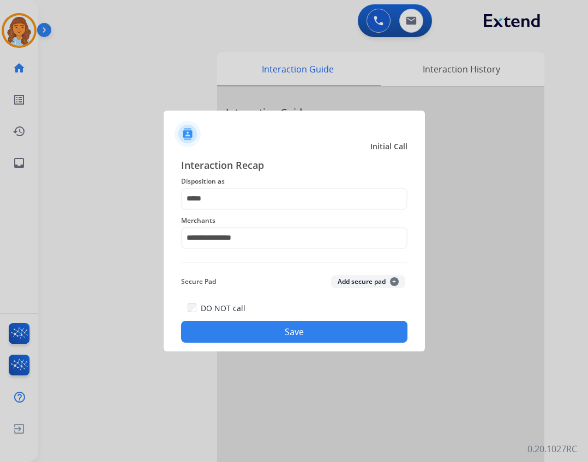
click at [285, 323] on button "Save" at bounding box center [294, 332] width 226 height 22
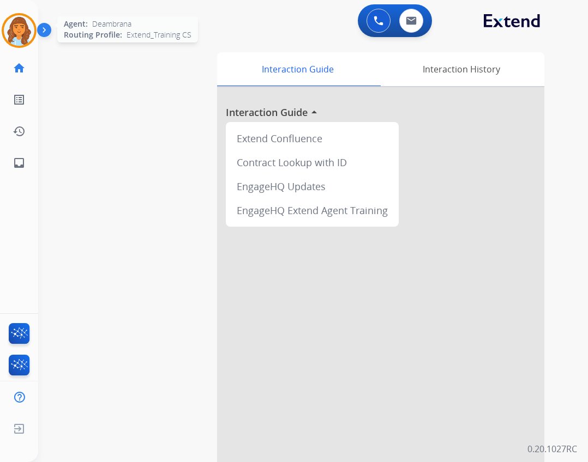
click at [22, 40] on img at bounding box center [19, 30] width 31 height 31
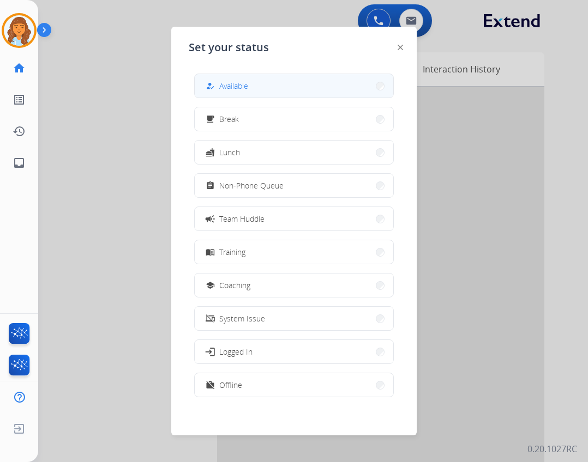
click at [211, 86] on mat-icon "how_to_reg" at bounding box center [210, 85] width 9 height 9
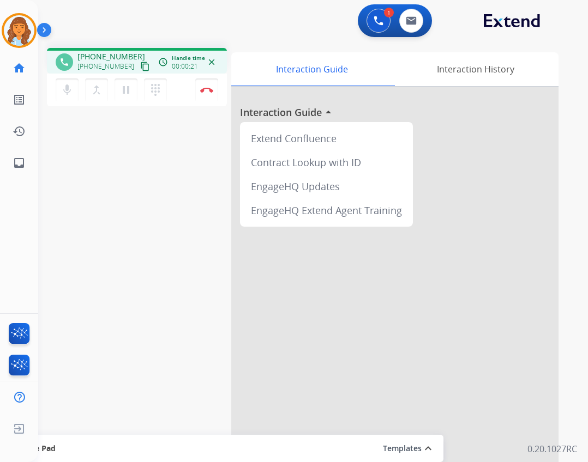
click at [140, 67] on mat-icon "content_copy" at bounding box center [145, 67] width 10 height 10
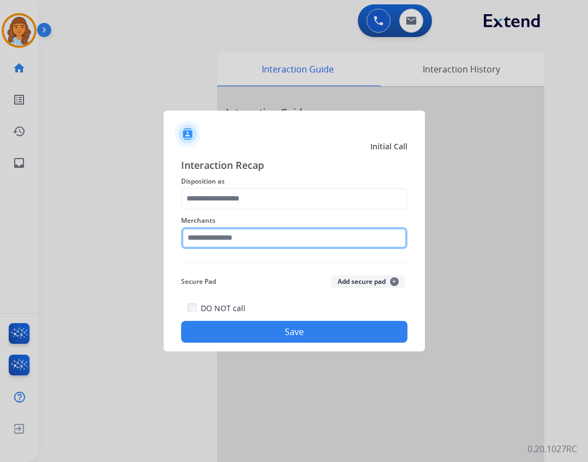
click at [292, 245] on input "text" at bounding box center [294, 238] width 226 height 22
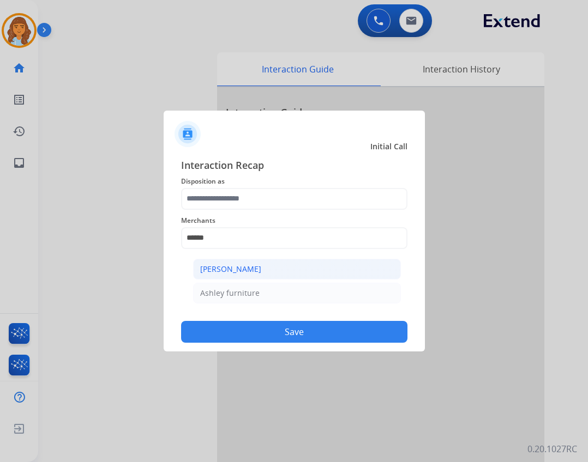
click at [322, 269] on li "[PERSON_NAME]" at bounding box center [297, 269] width 208 height 21
type input "**********"
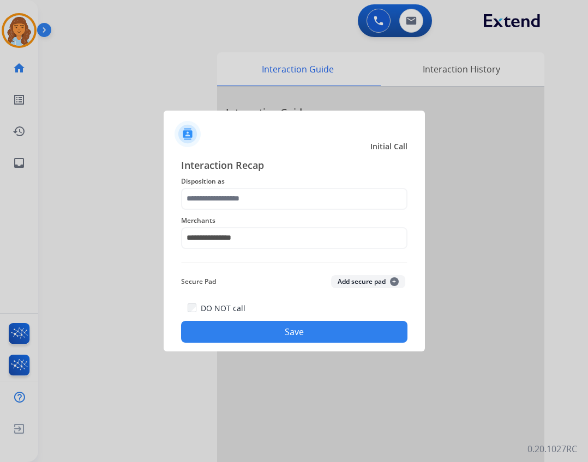
click at [267, 181] on span "Disposition as" at bounding box center [294, 181] width 226 height 13
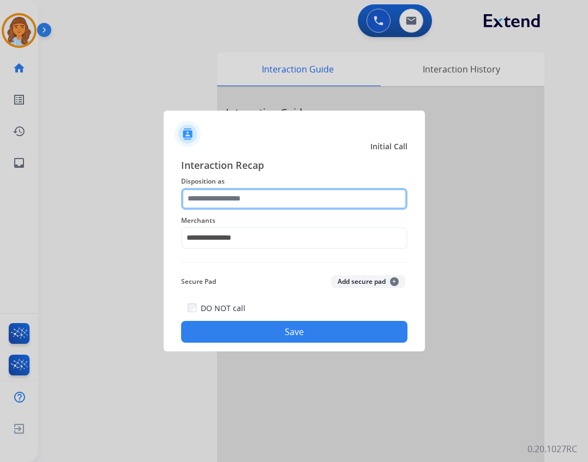
click at [266, 194] on input "text" at bounding box center [294, 199] width 226 height 22
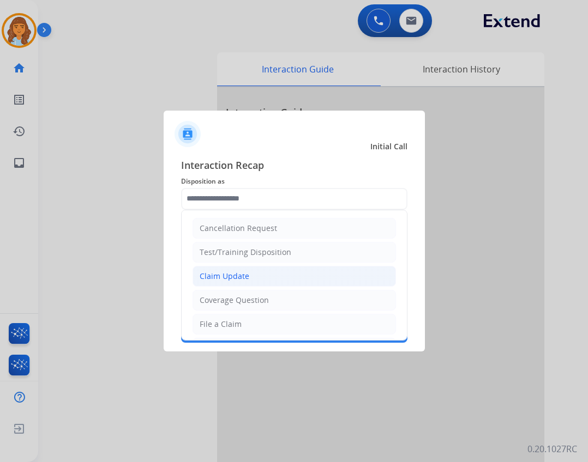
click at [268, 267] on li "Claim Update" at bounding box center [294, 276] width 203 height 21
type input "**********"
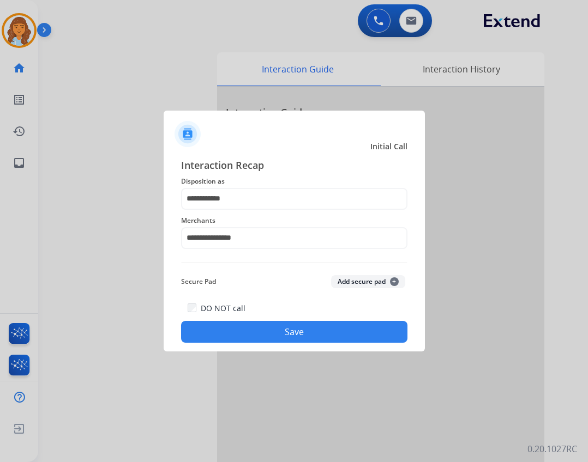
click at [327, 329] on button "Save" at bounding box center [294, 332] width 226 height 22
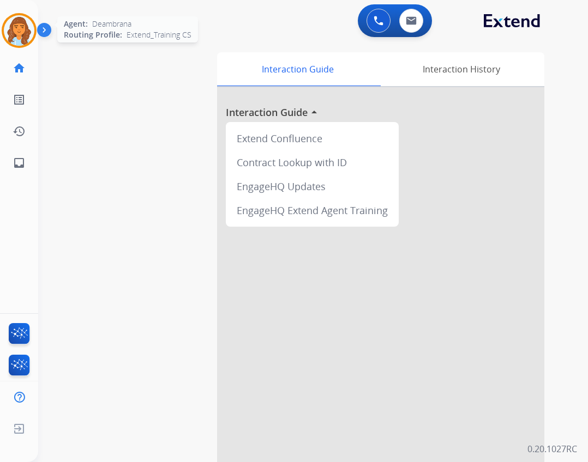
click at [31, 42] on div at bounding box center [19, 30] width 35 height 35
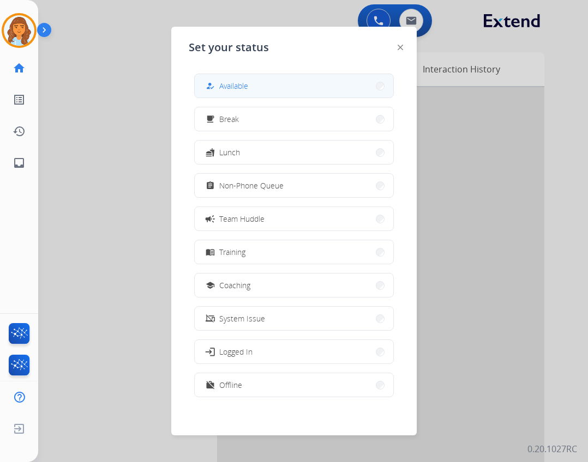
click at [242, 85] on span "Available" at bounding box center [233, 85] width 29 height 11
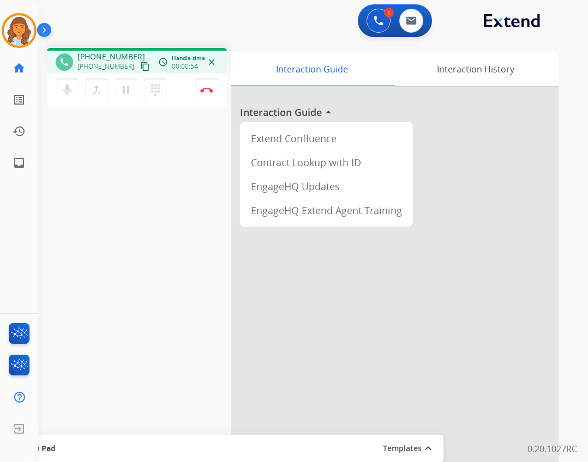
click at [140, 64] on mat-icon "content_copy" at bounding box center [145, 67] width 10 height 10
click at [214, 89] on button "Disconnect" at bounding box center [206, 90] width 23 height 23
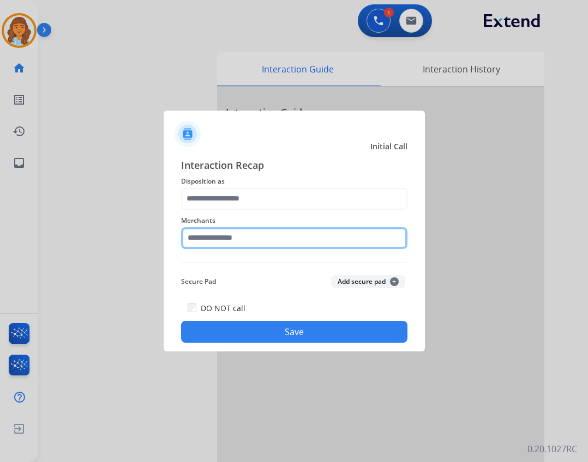
click at [298, 245] on input "text" at bounding box center [294, 238] width 226 height 22
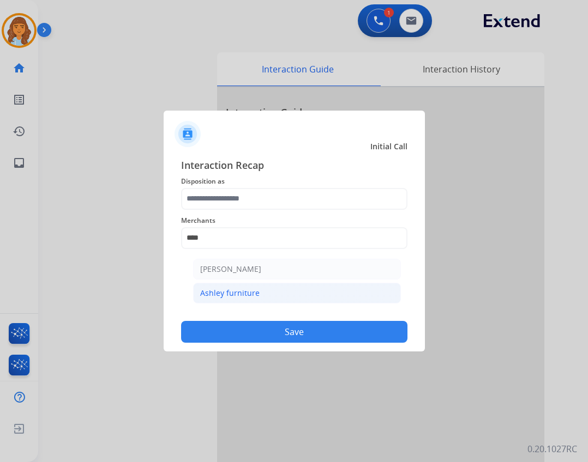
click at [310, 300] on li "Ashley furniture" at bounding box center [297, 293] width 208 height 21
type input "**********"
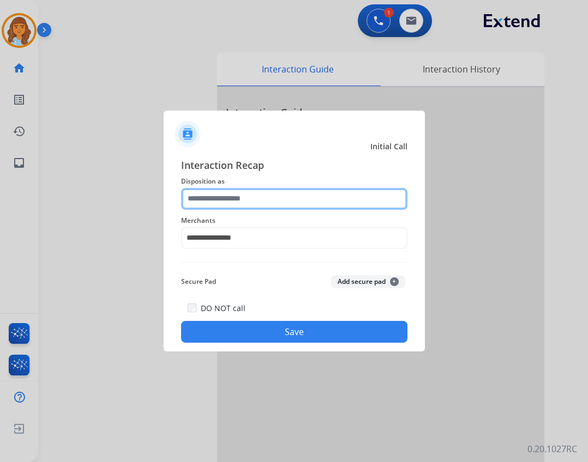
click at [288, 200] on input "text" at bounding box center [294, 199] width 226 height 22
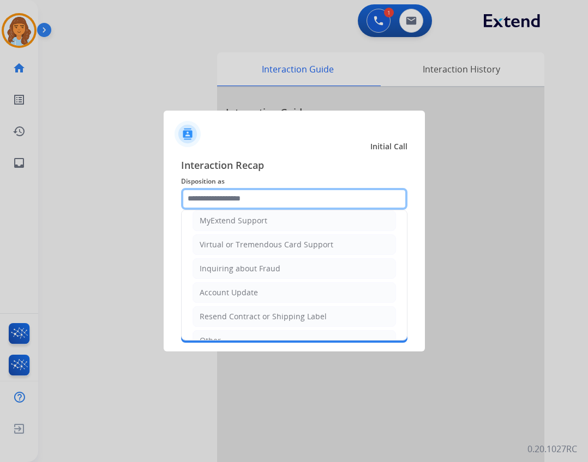
scroll to position [109, 0]
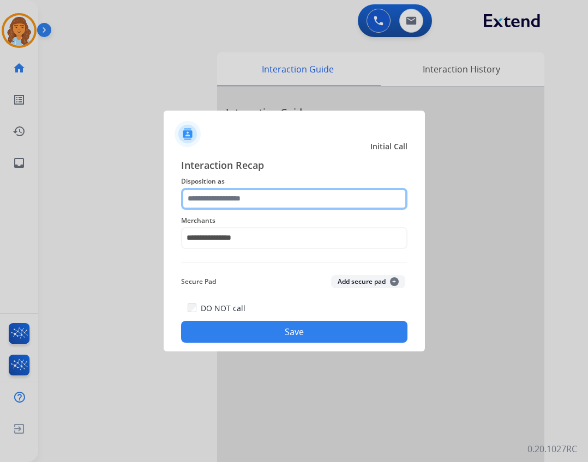
click at [273, 200] on input "text" at bounding box center [294, 199] width 226 height 22
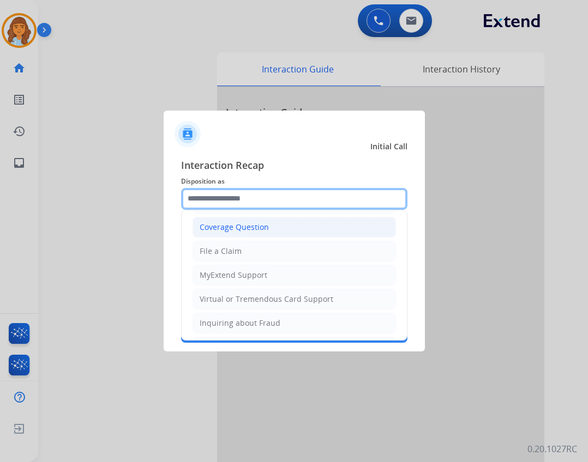
scroll to position [170, 0]
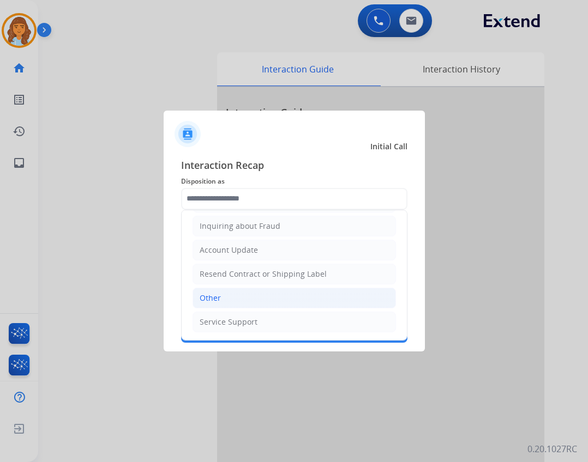
click at [235, 308] on li "Other" at bounding box center [294, 298] width 203 height 21
type input "*****"
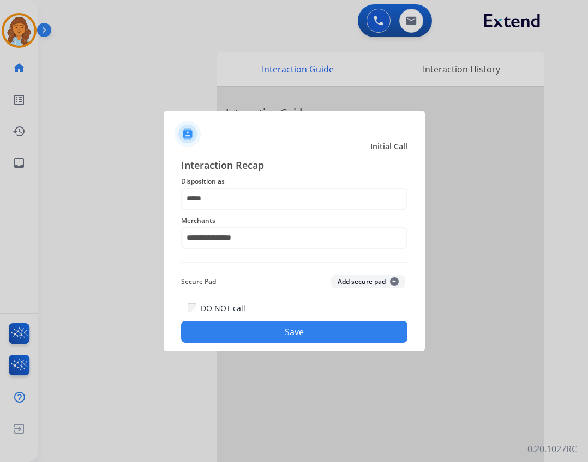
click at [264, 333] on button "Save" at bounding box center [294, 332] width 226 height 22
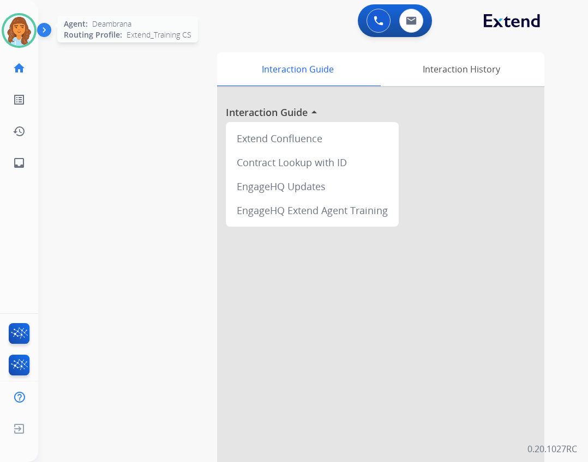
click at [30, 31] on img at bounding box center [19, 30] width 31 height 31
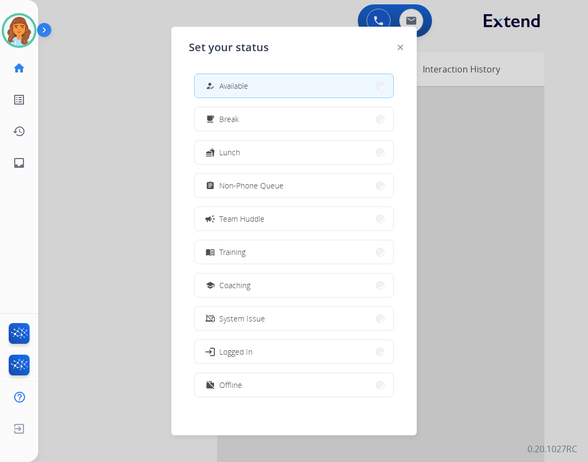
click at [221, 78] on button "how_to_reg Available" at bounding box center [294, 85] width 199 height 23
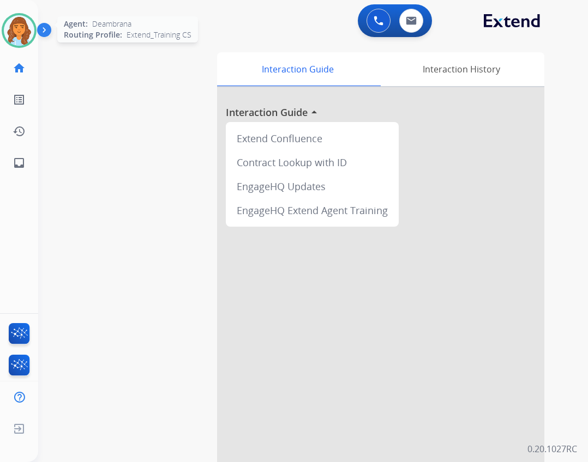
click at [27, 34] on img at bounding box center [19, 30] width 31 height 31
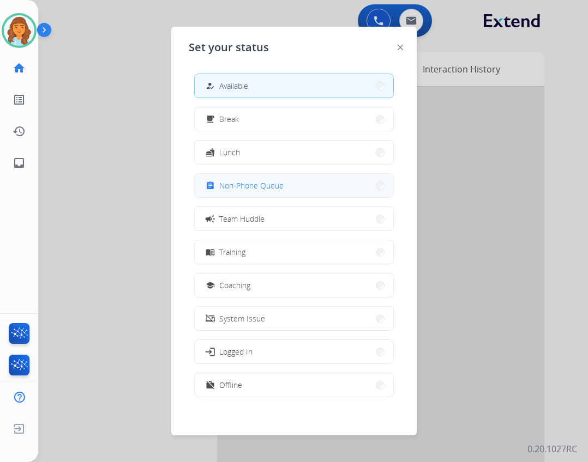
click at [261, 194] on button "assignment Non-Phone Queue" at bounding box center [294, 185] width 199 height 23
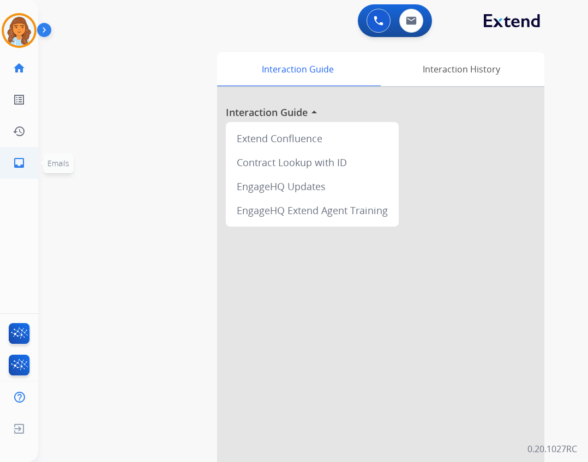
click at [20, 172] on link "inbox Emails" at bounding box center [19, 163] width 31 height 31
select select "**********"
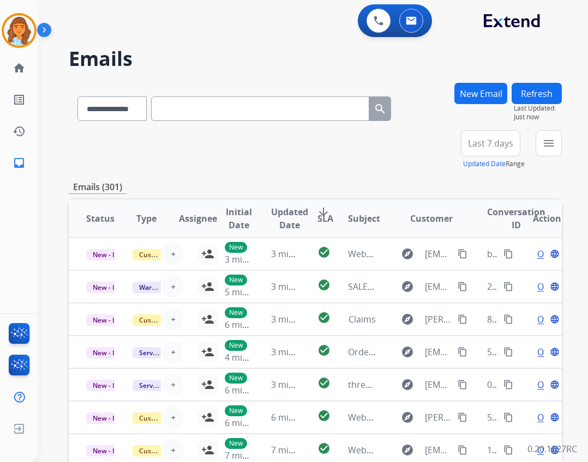
click at [491, 89] on button "New Email" at bounding box center [480, 93] width 53 height 21
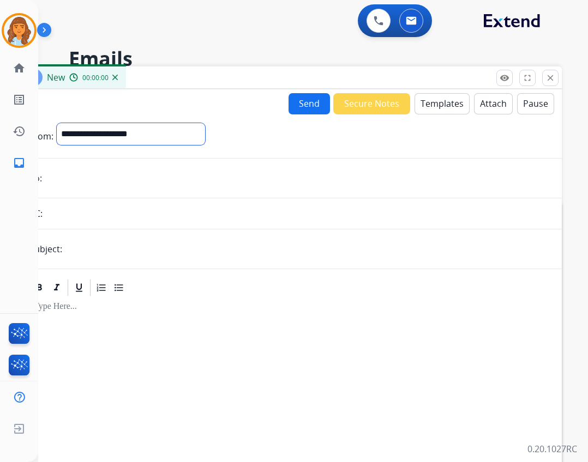
click at [184, 129] on select "**********" at bounding box center [131, 134] width 148 height 22
select select "**********"
click at [57, 123] on select "**********" at bounding box center [131, 134] width 148 height 22
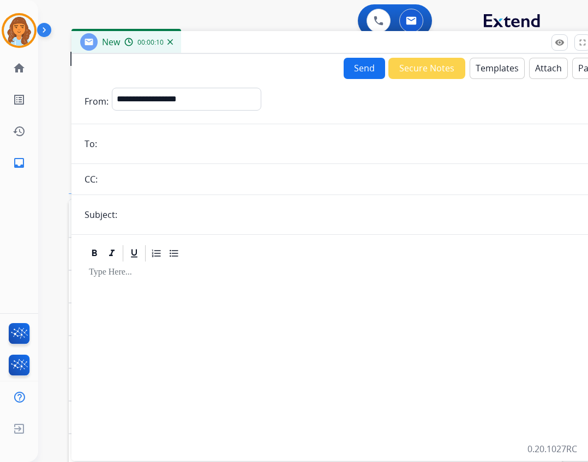
drag, startPoint x: 175, startPoint y: 81, endPoint x: 232, endPoint y: 38, distance: 72.4
click at [232, 38] on div "New 00:00:10" at bounding box center [343, 42] width 545 height 23
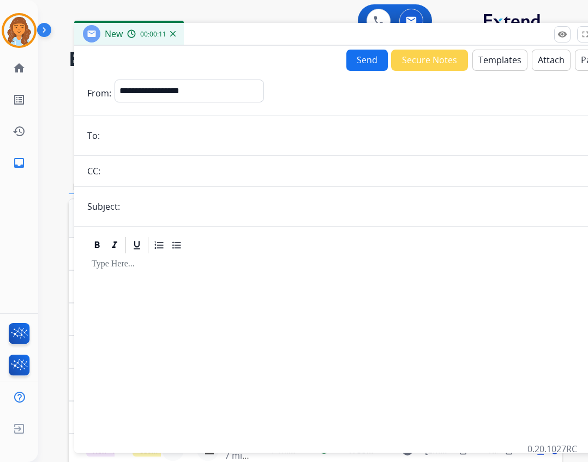
drag, startPoint x: 154, startPoint y: 141, endPoint x: 148, endPoint y: 141, distance: 5.5
click at [154, 141] on input "email" at bounding box center [354, 136] width 503 height 22
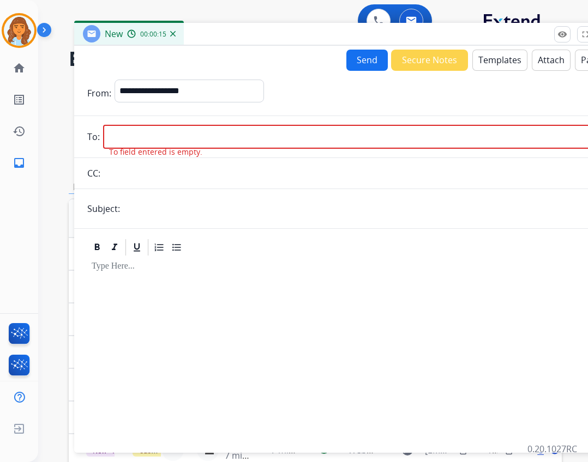
click at [213, 143] on input "email" at bounding box center [354, 137] width 503 height 24
paste input "**********"
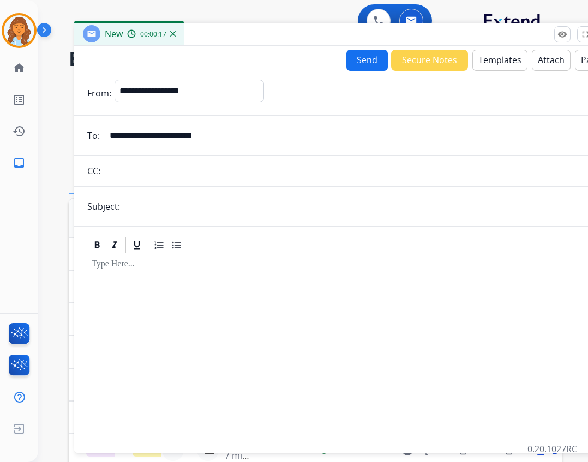
type input "**********"
click at [175, 213] on input "text" at bounding box center [364, 207] width 483 height 22
type input "**********"
click at [485, 64] on button "Templates" at bounding box center [499, 60] width 55 height 21
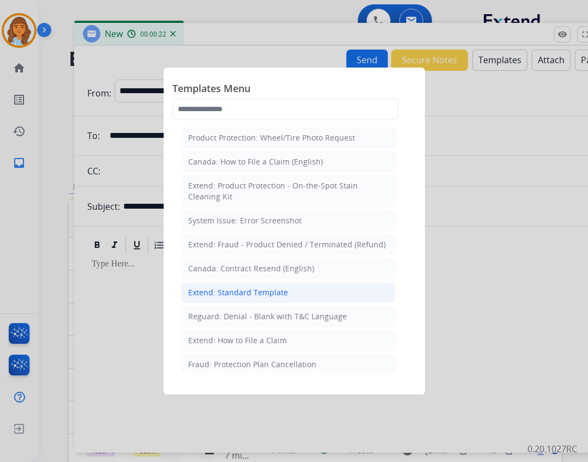
click at [279, 297] on div "Extend: Standard Template" at bounding box center [238, 292] width 100 height 11
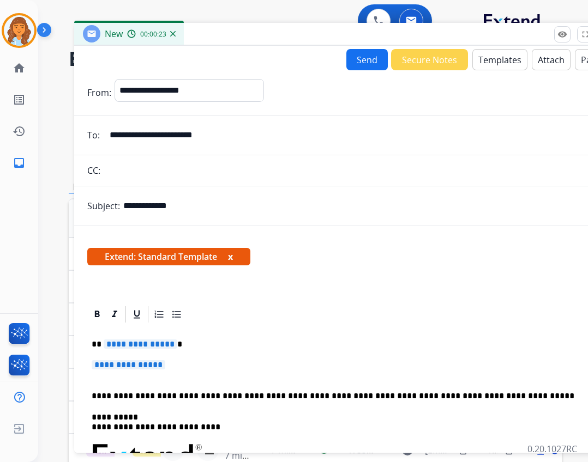
click at [146, 343] on span "**********" at bounding box center [141, 344] width 74 height 9
click at [151, 365] on span "**********" at bounding box center [129, 364] width 74 height 9
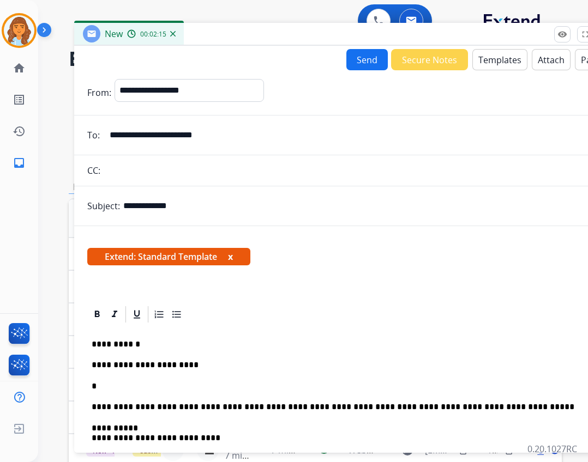
click at [492, 68] on button "Templates" at bounding box center [499, 59] width 55 height 21
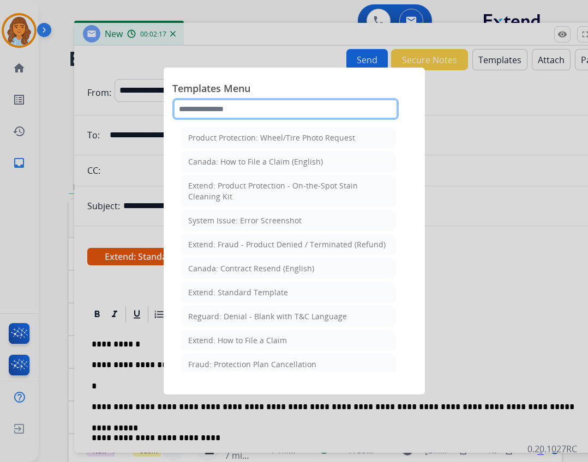
click at [253, 104] on input "text" at bounding box center [285, 109] width 226 height 22
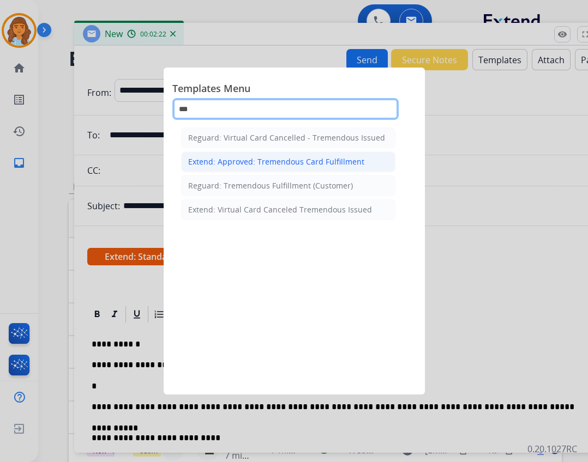
type input "***"
click at [317, 165] on div "Extend: Approved: Tremendous Card Fulfillment" at bounding box center [276, 162] width 176 height 11
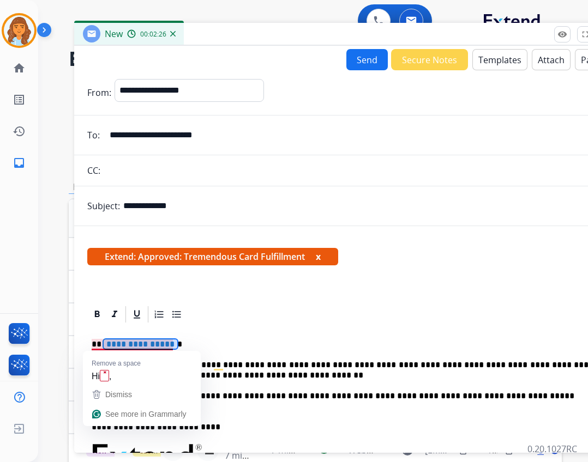
click at [125, 343] on span "**********" at bounding box center [141, 344] width 74 height 9
drag, startPoint x: 129, startPoint y: 345, endPoint x: 173, endPoint y: 291, distance: 70.5
click at [129, 346] on span "**********" at bounding box center [141, 344] width 74 height 9
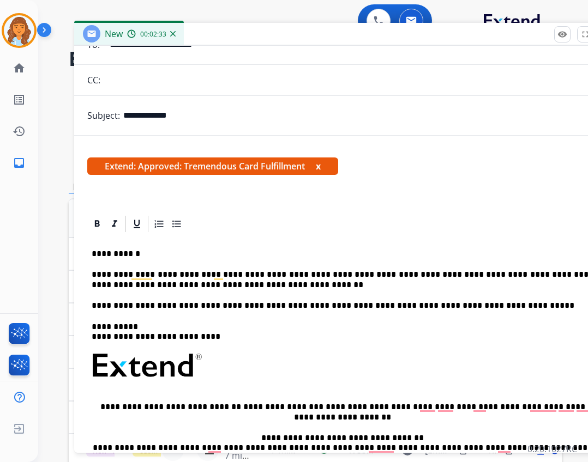
scroll to position [109, 0]
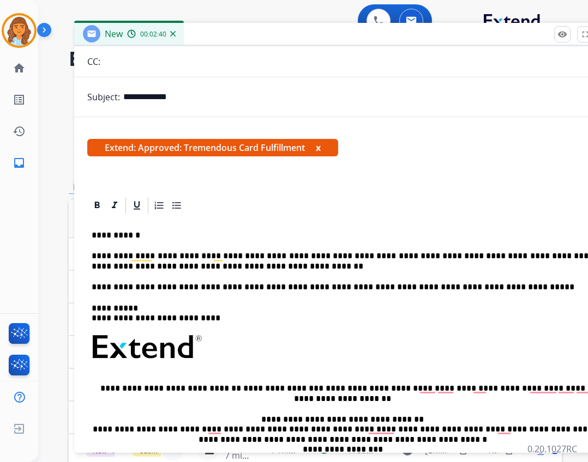
drag, startPoint x: 92, startPoint y: 257, endPoint x: 206, endPoint y: 266, distance: 114.3
click at [93, 256] on p "**********" at bounding box center [343, 261] width 502 height 20
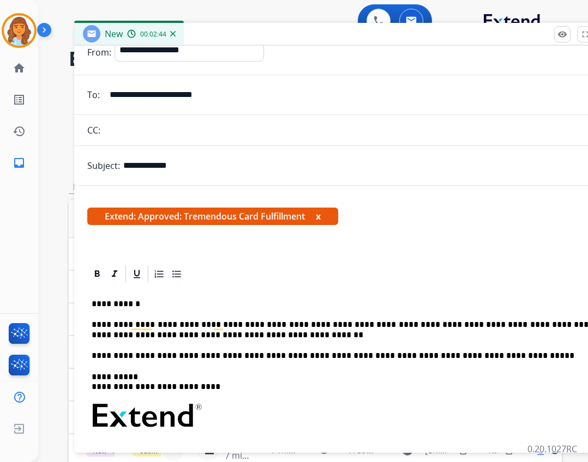
scroll to position [0, 0]
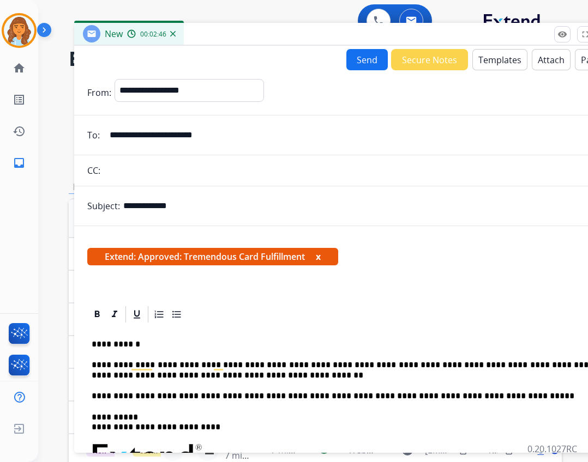
click at [346, 64] on button "Send" at bounding box center [366, 59] width 41 height 21
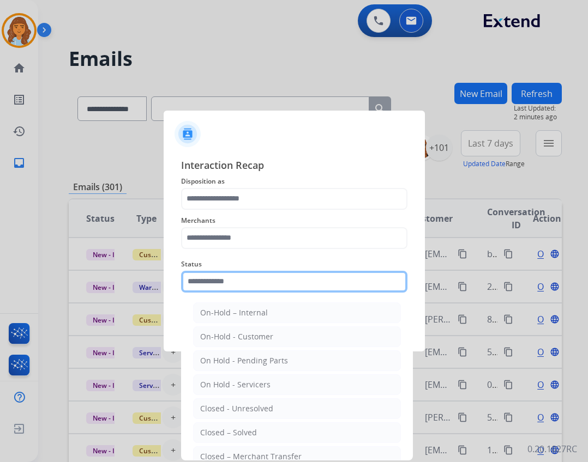
drag, startPoint x: 282, startPoint y: 281, endPoint x: 276, endPoint y: 299, distance: 18.8
click at [281, 281] on input "text" at bounding box center [294, 282] width 226 height 22
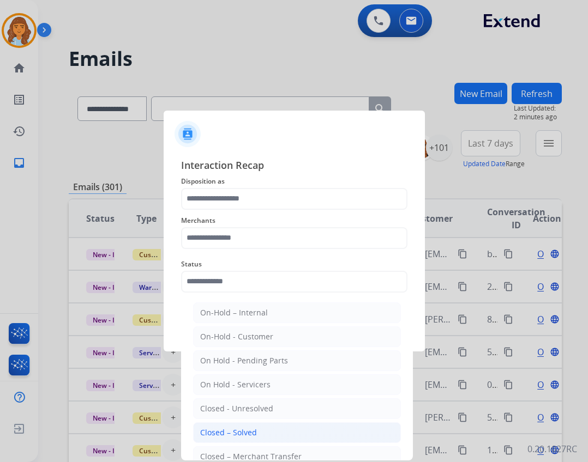
click at [268, 426] on li "Closed – Solved" at bounding box center [297, 433] width 208 height 21
type input "**********"
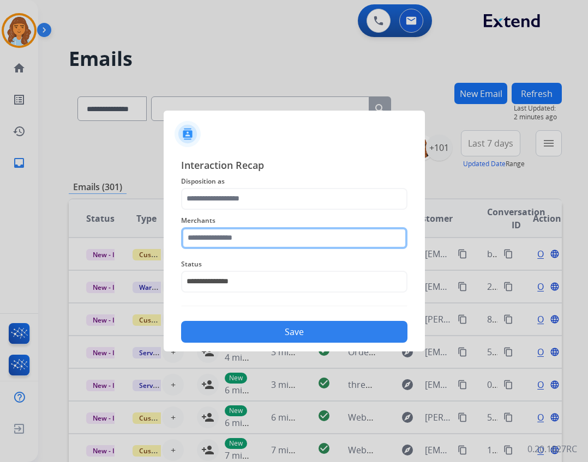
click at [211, 242] on input "text" at bounding box center [294, 238] width 226 height 22
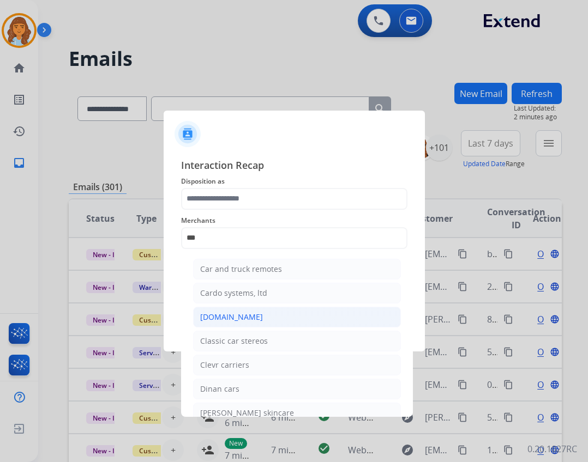
click at [260, 318] on li "[DOMAIN_NAME]" at bounding box center [297, 317] width 208 height 21
type input "**********"
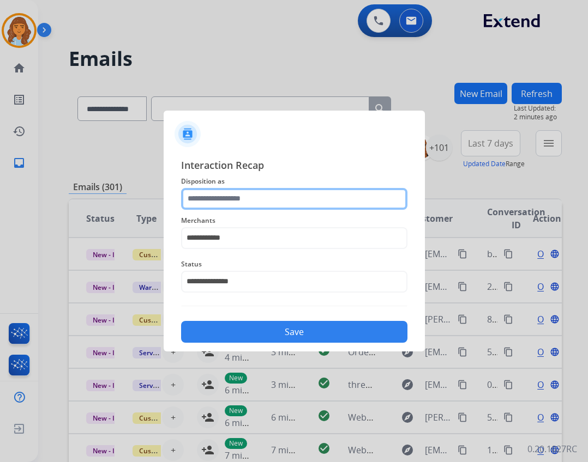
click at [276, 208] on input "text" at bounding box center [294, 199] width 226 height 22
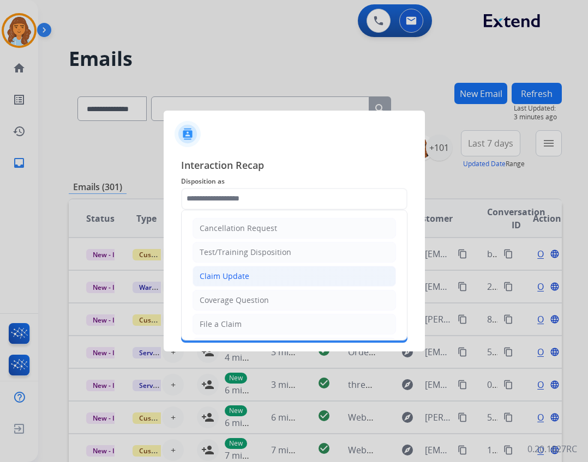
click at [221, 280] on div "Claim Update" at bounding box center [225, 276] width 50 height 11
type input "**********"
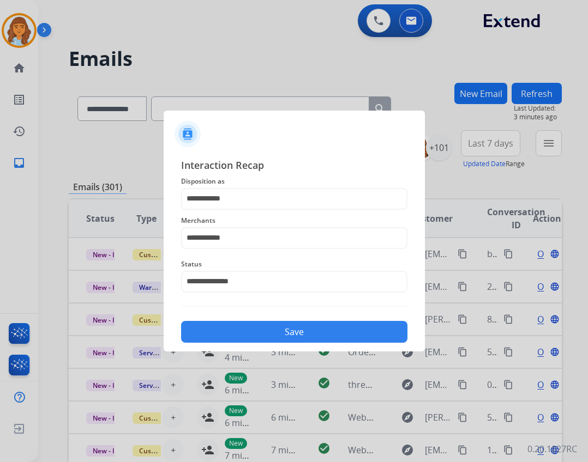
click at [260, 336] on button "Save" at bounding box center [294, 332] width 226 height 22
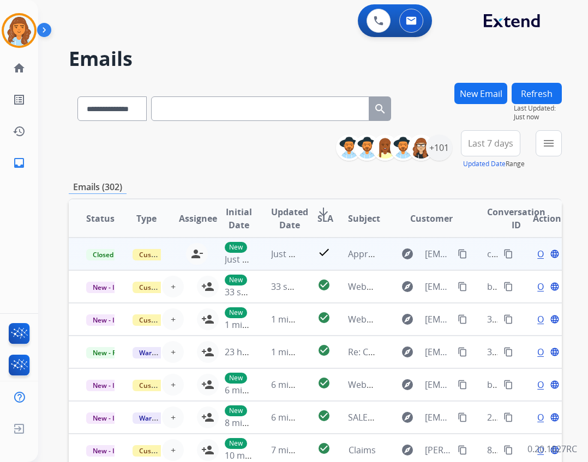
click at [503, 252] on mat-icon "content_copy" at bounding box center [508, 254] width 10 height 10
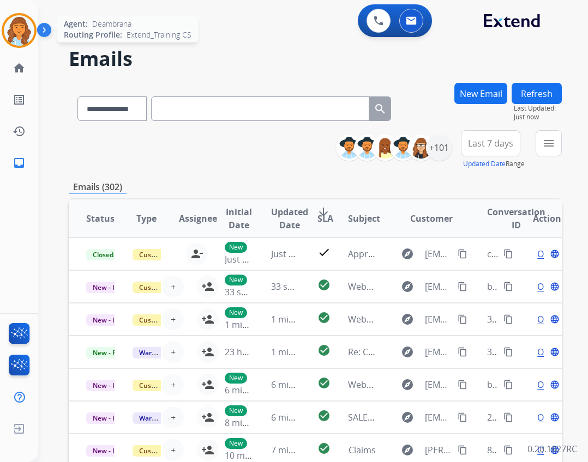
click at [21, 39] on img at bounding box center [19, 30] width 31 height 31
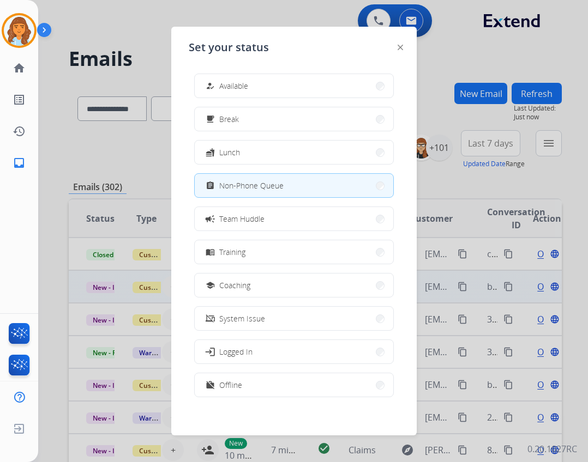
drag, startPoint x: 262, startPoint y: 291, endPoint x: 268, endPoint y: 293, distance: 6.4
click at [265, 292] on button "school Coaching" at bounding box center [294, 285] width 199 height 23
